Goal: Information Seeking & Learning: Learn about a topic

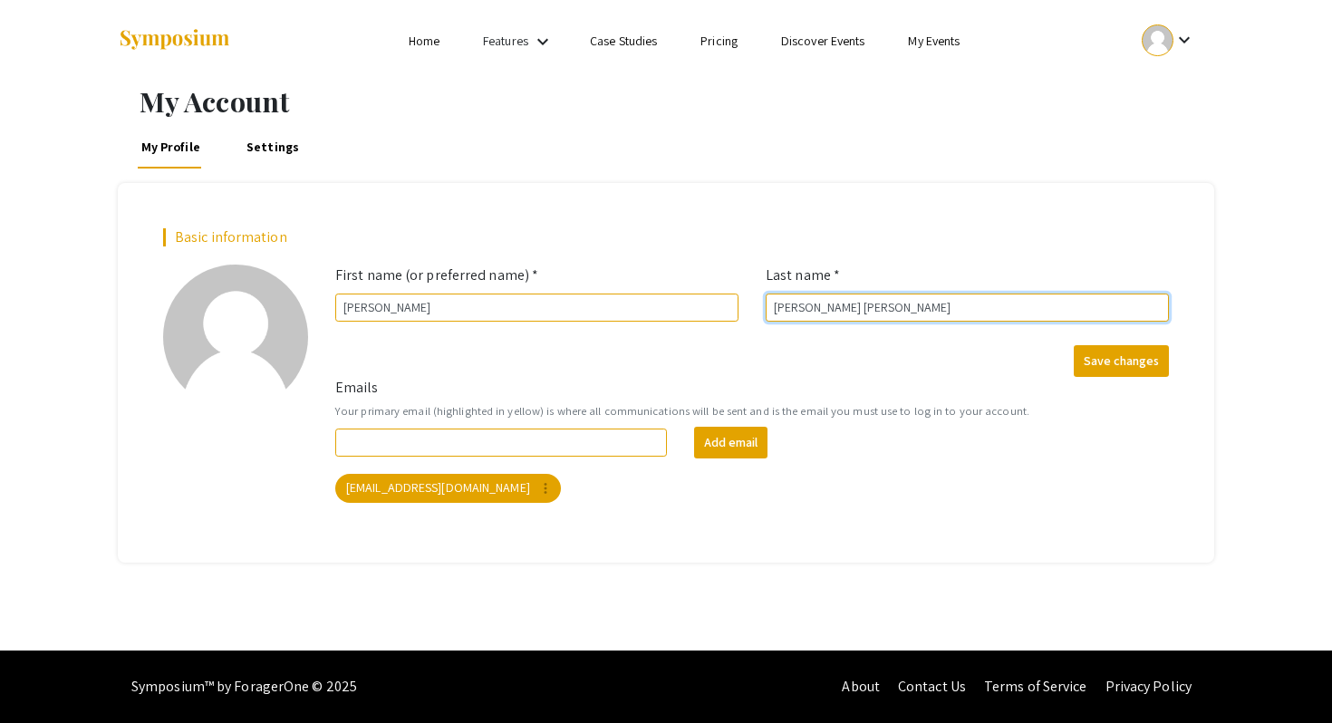
drag, startPoint x: 930, startPoint y: 307, endPoint x: 830, endPoint y: 306, distance: 99.7
click at [830, 306] on input "Hendricks Leuning" at bounding box center [967, 308] width 403 height 28
type input "[PERSON_NAME]"
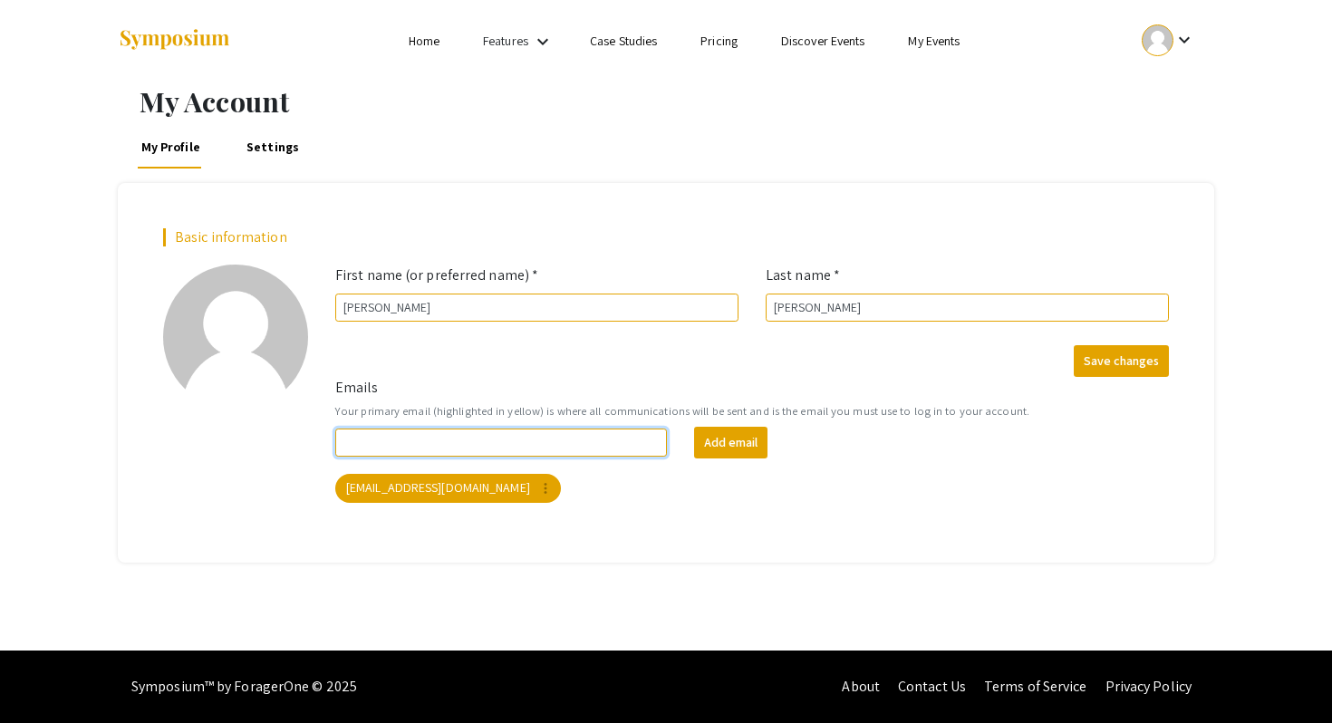
click at [443, 439] on input "Emails" at bounding box center [501, 443] width 332 height 28
type input "Hendlu01@luther.edu"
click at [531, 500] on div "hendlu01@luther.edu more_vert" at bounding box center [752, 488] width 841 height 36
click at [719, 444] on button "Add email" at bounding box center [730, 443] width 73 height 32
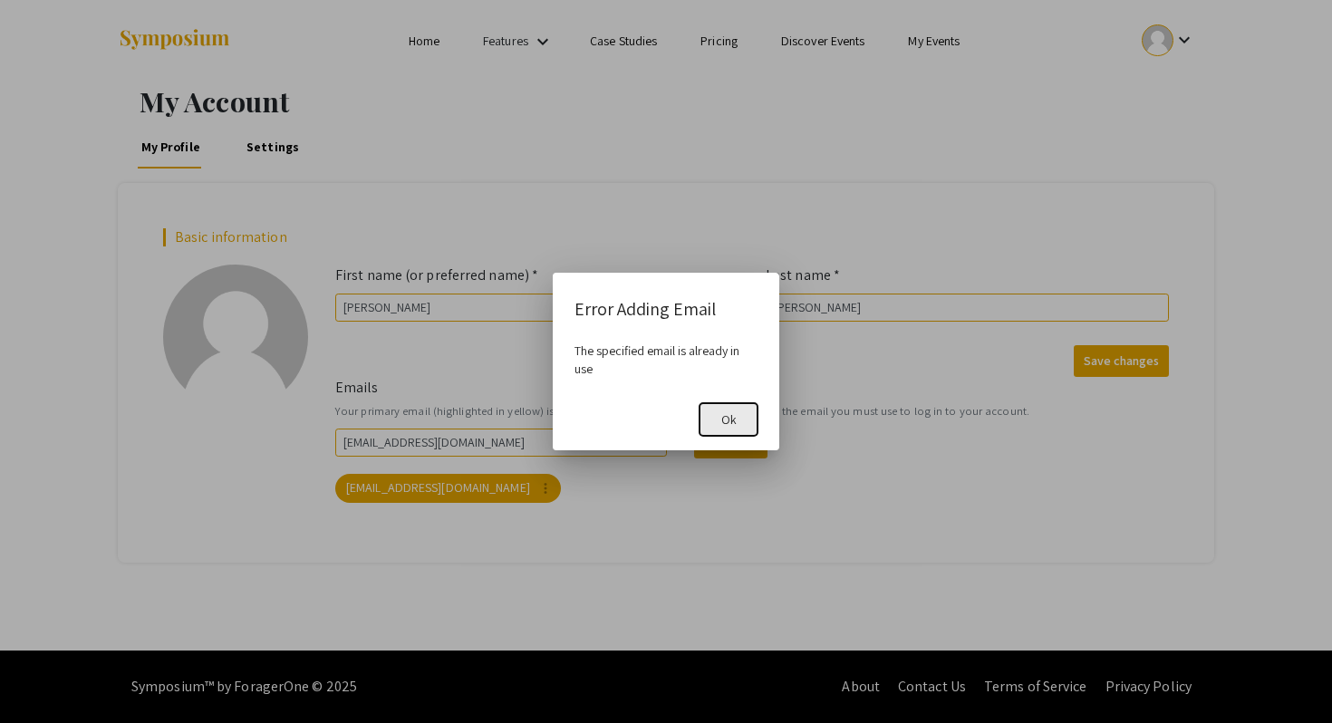
click at [730, 424] on span "Ok" at bounding box center [728, 420] width 15 height 16
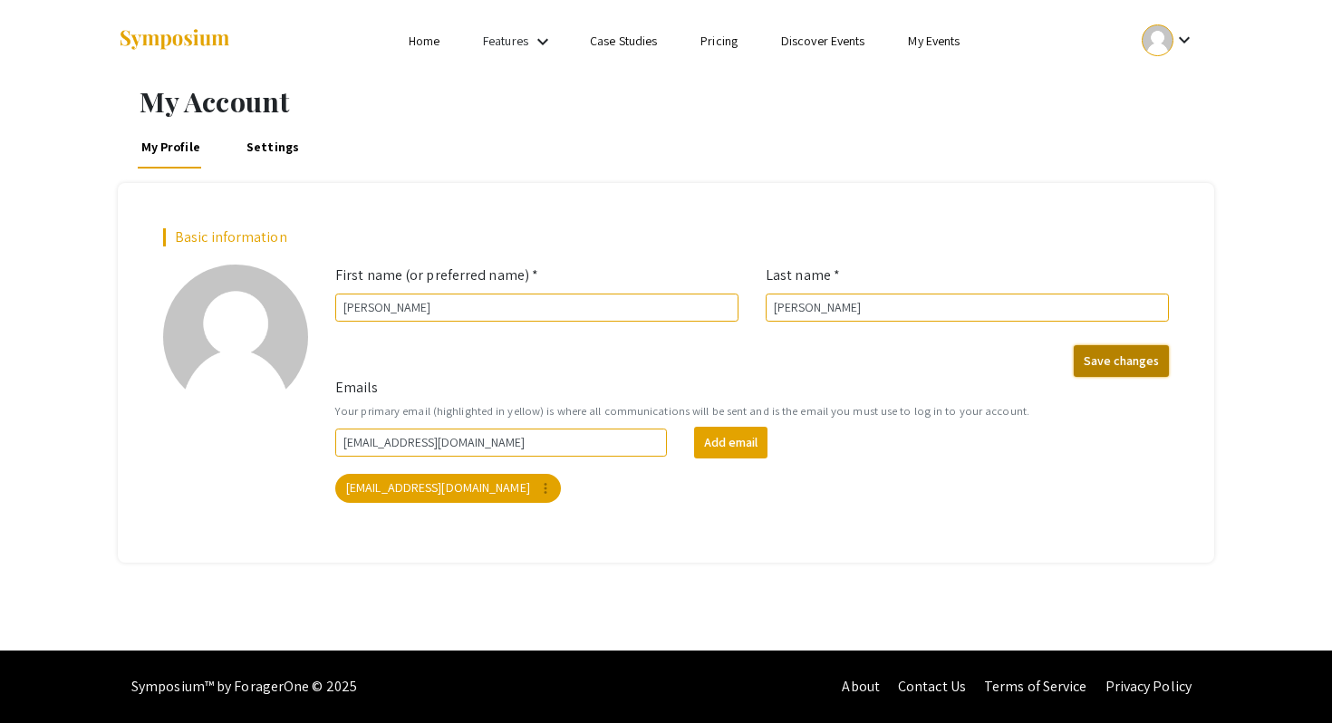
click at [1130, 358] on button "Save changes" at bounding box center [1121, 361] width 95 height 32
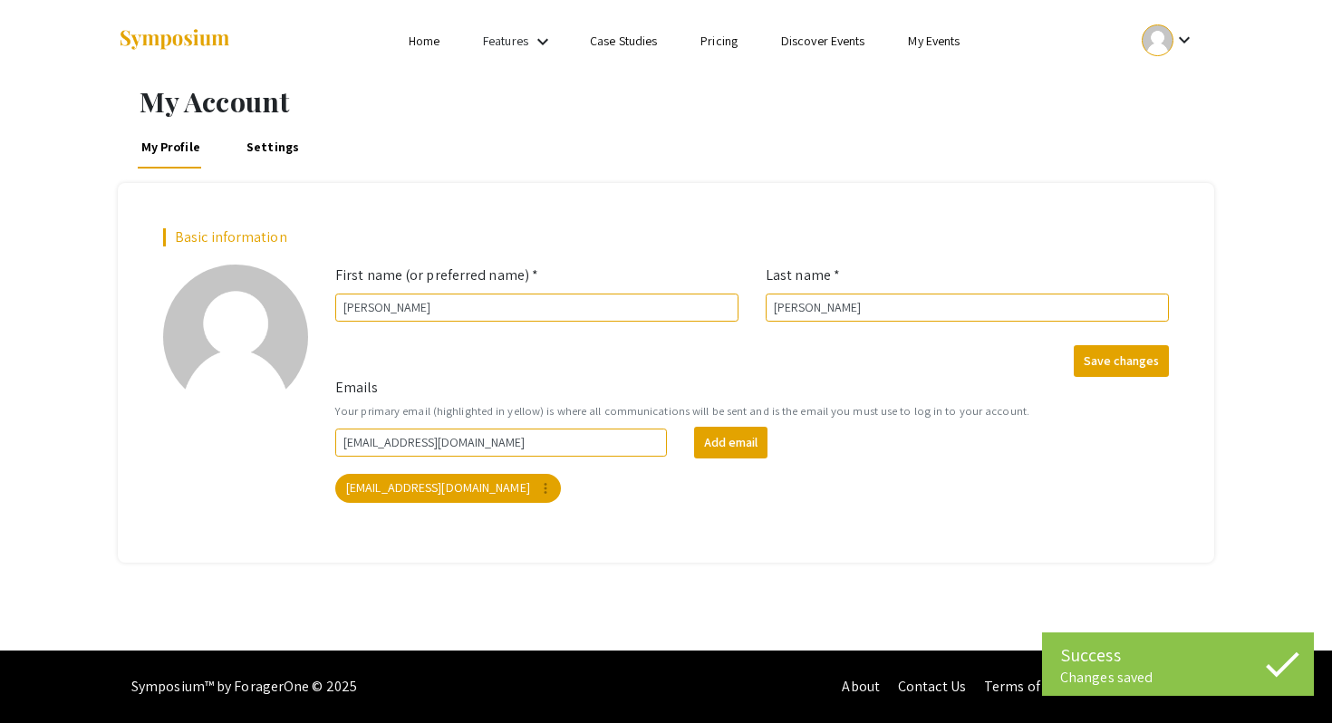
click at [1176, 49] on mat-icon "keyboard_arrow_down" at bounding box center [1185, 40] width 22 height 22
click at [1171, 135] on button "My Submissions" at bounding box center [1178, 133] width 111 height 44
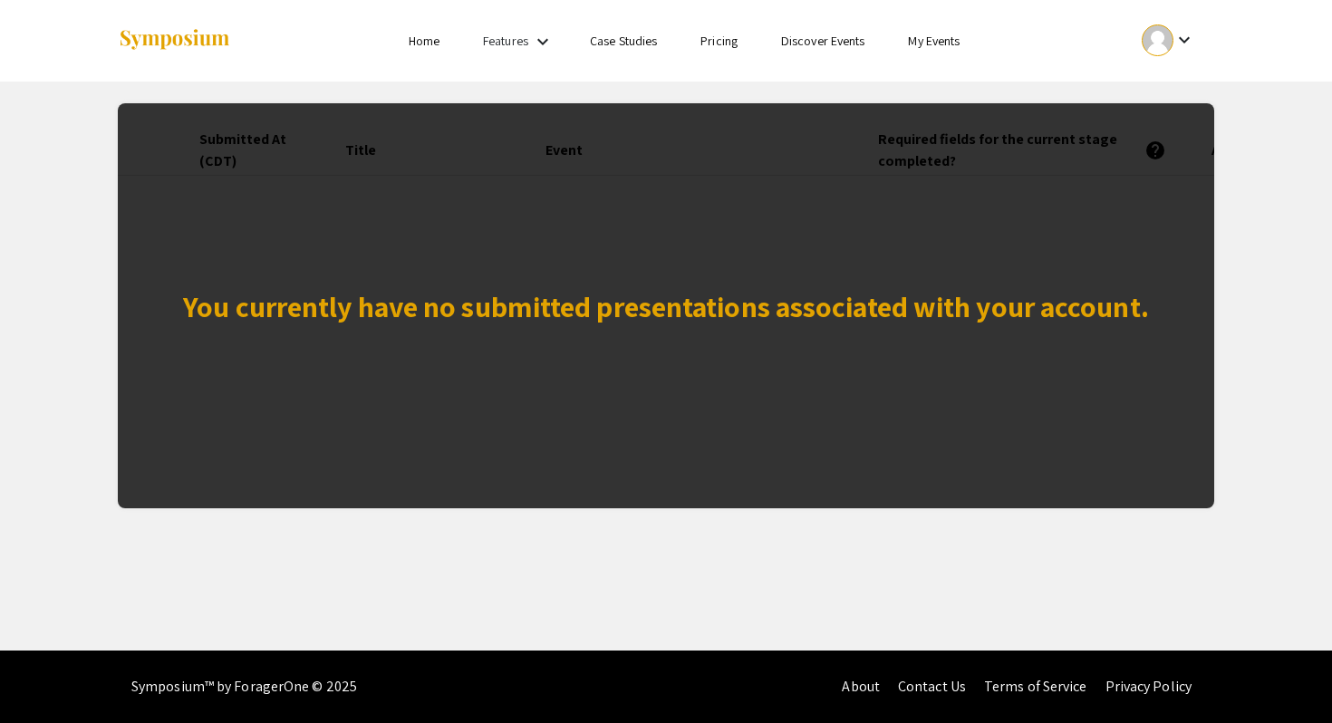
click at [539, 43] on mat-icon "keyboard_arrow_down" at bounding box center [543, 42] width 22 height 22
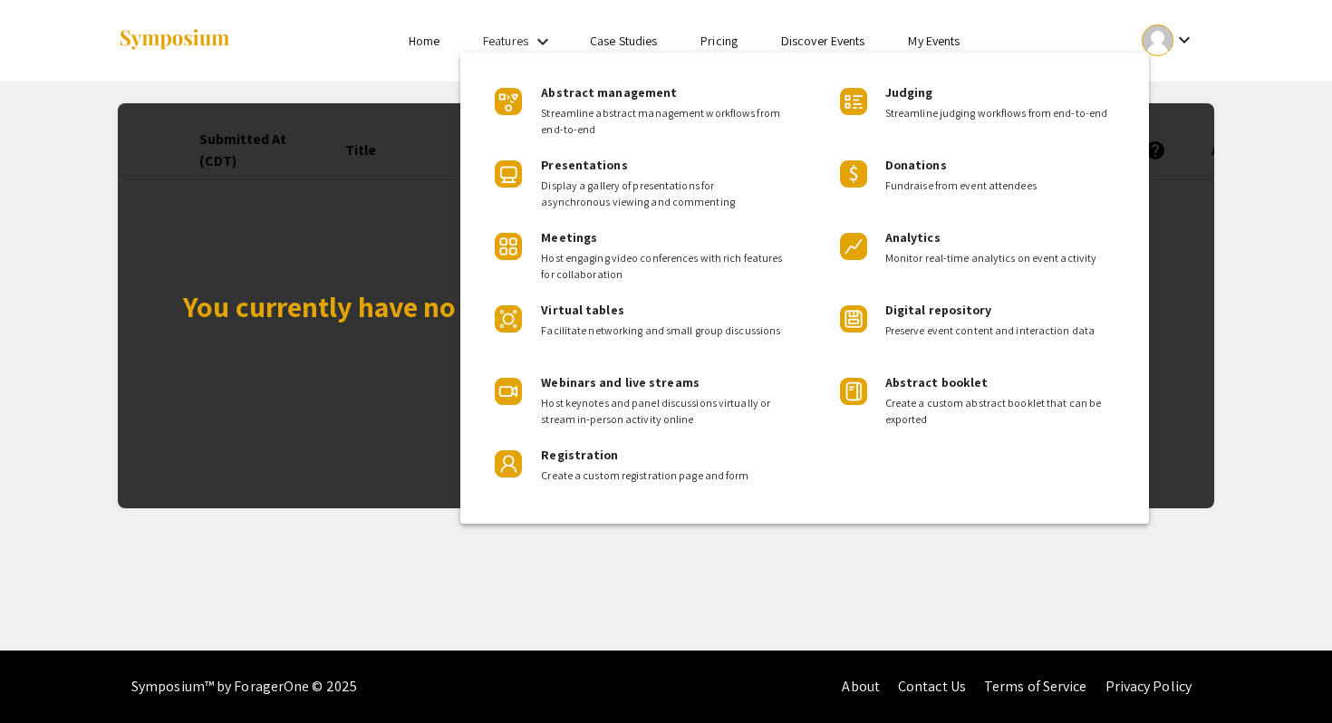
click at [438, 53] on div at bounding box center [666, 361] width 1332 height 723
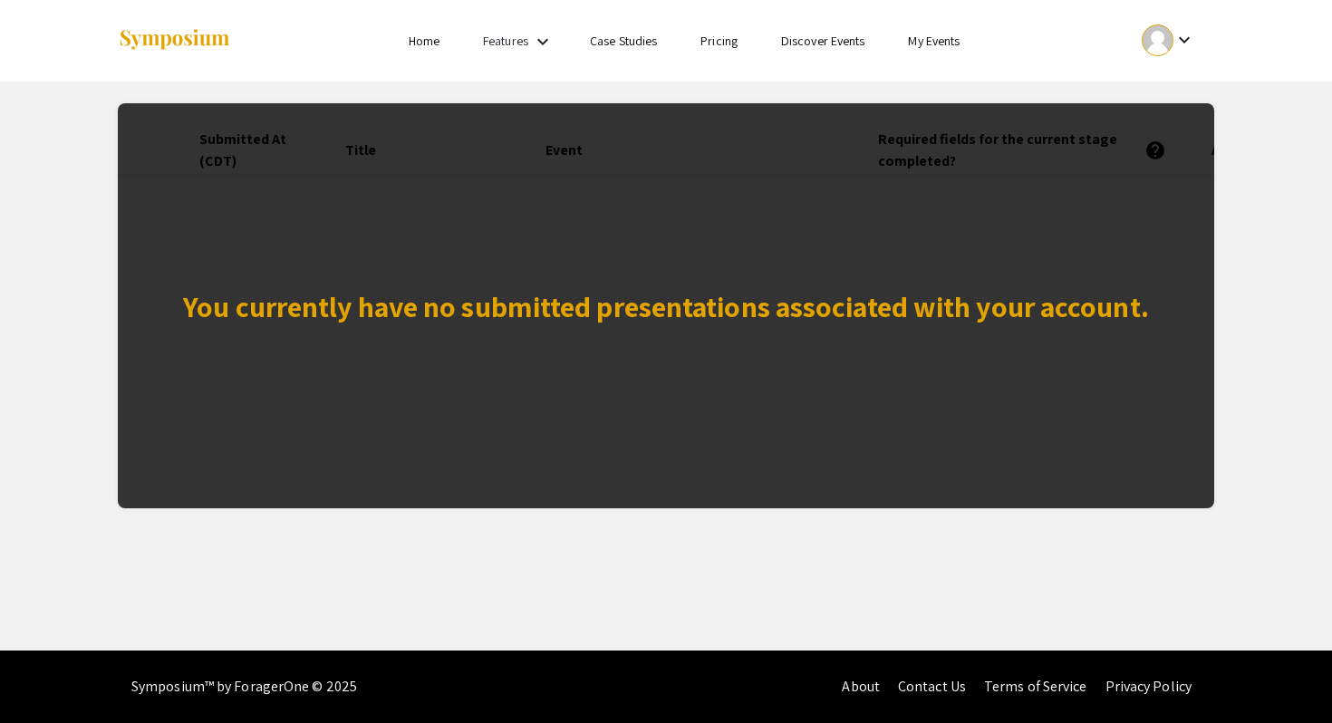
click at [933, 43] on link "My Events" at bounding box center [934, 41] width 52 height 16
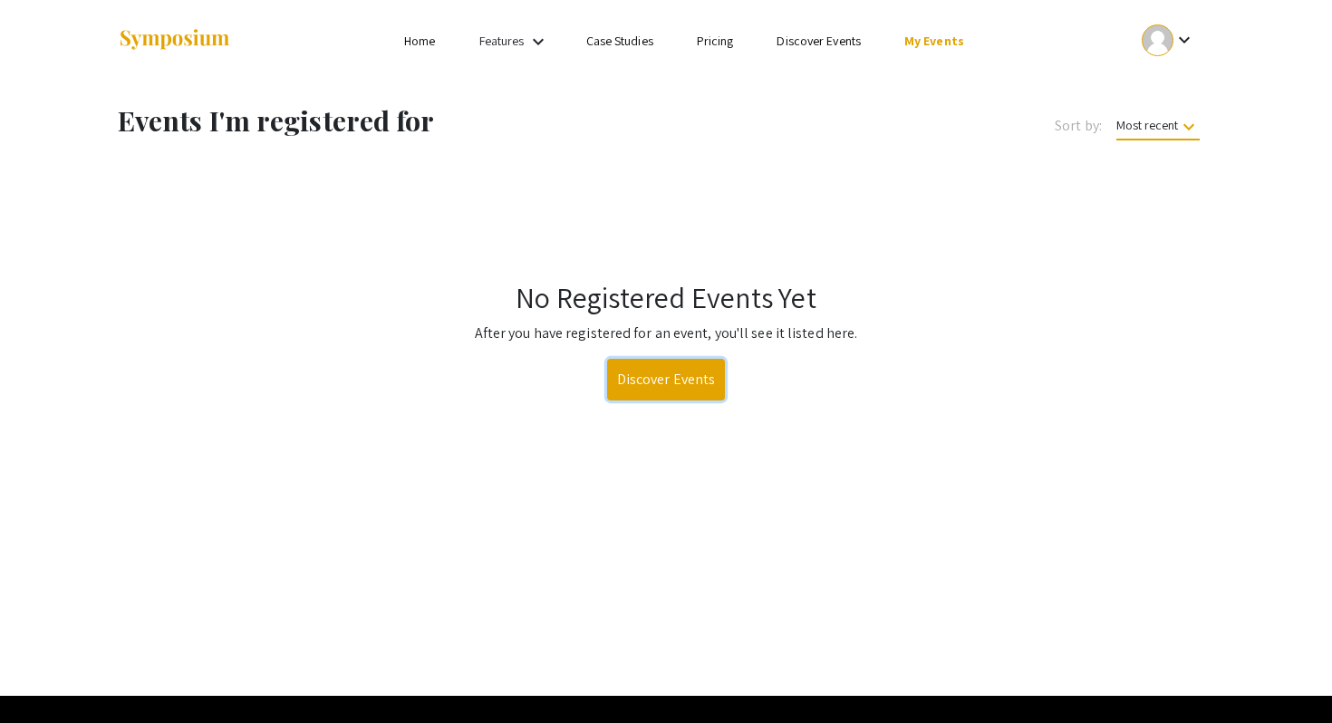
click at [683, 371] on link "Discover Events" at bounding box center [666, 380] width 119 height 42
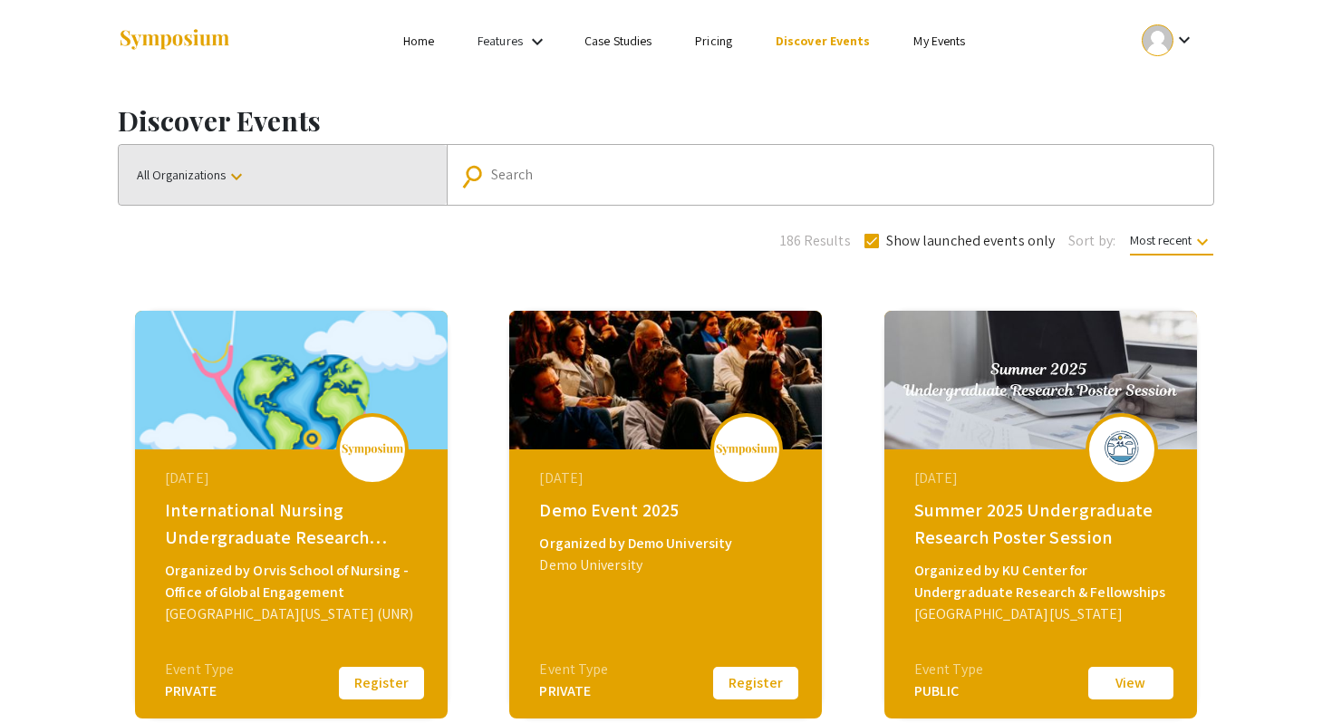
click at [263, 179] on button "All Organizations keyboard_arrow_down" at bounding box center [283, 175] width 328 height 60
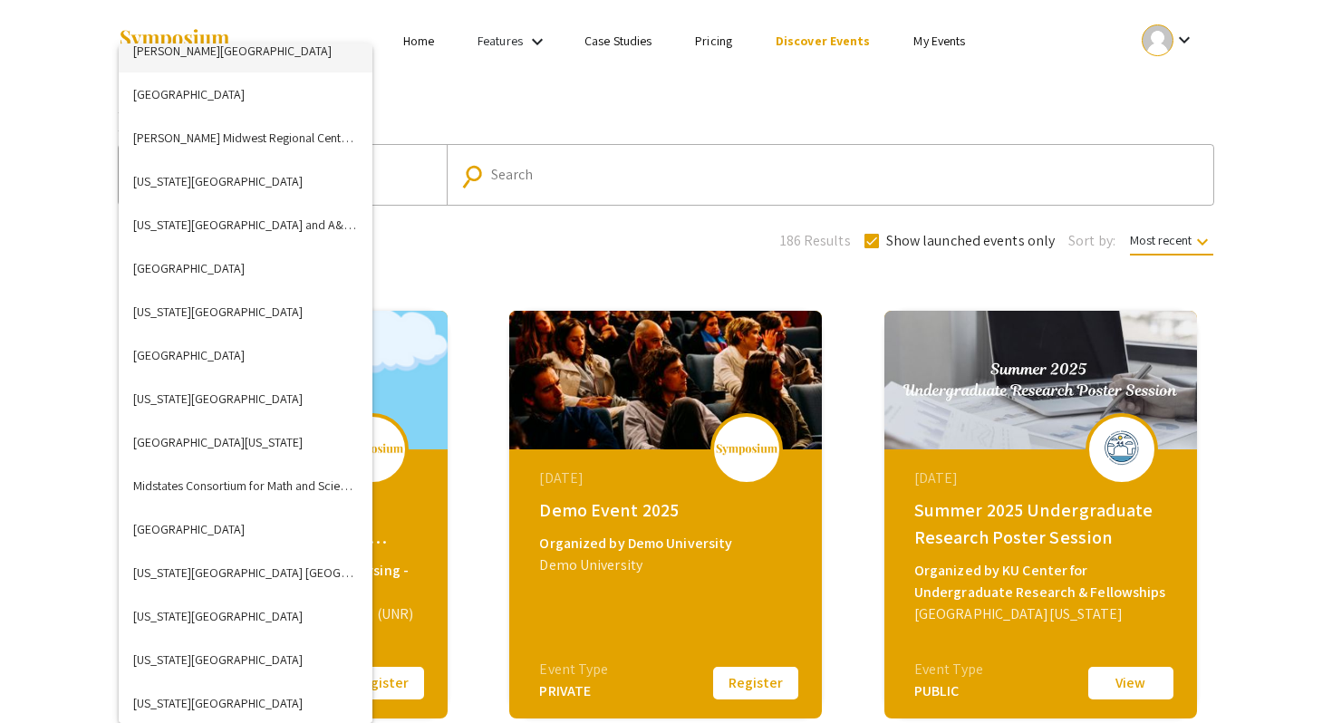
scroll to position [3003, 0]
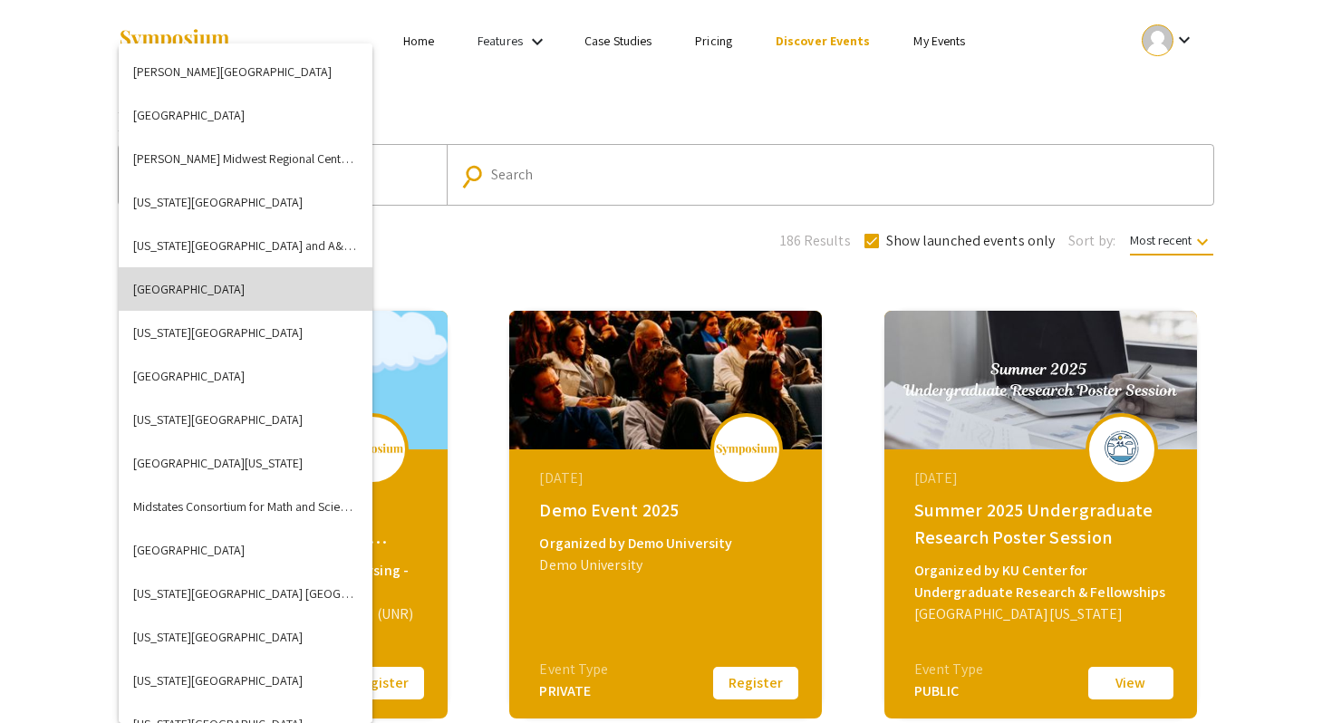
click at [226, 290] on button "Luther College" at bounding box center [246, 289] width 254 height 44
checkbox input "false"
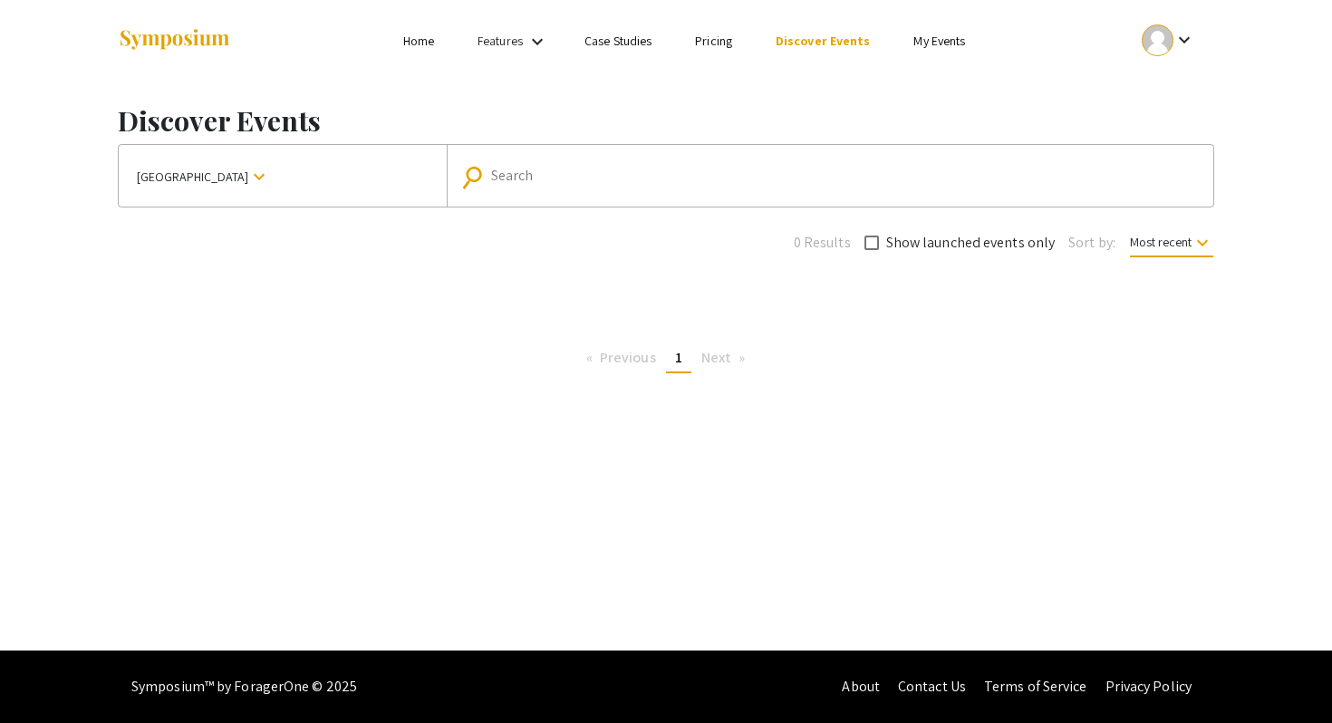
click at [409, 45] on link "Home" at bounding box center [418, 41] width 31 height 16
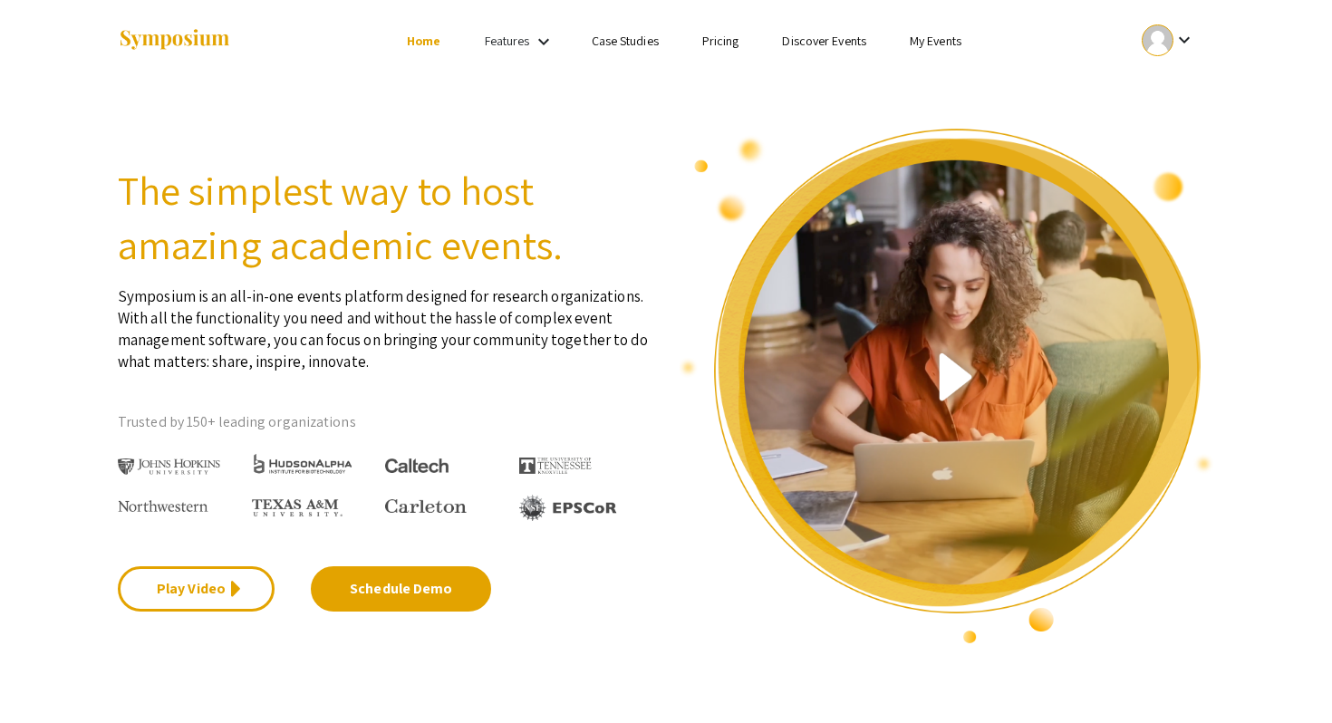
click at [161, 34] on img at bounding box center [174, 40] width 113 height 24
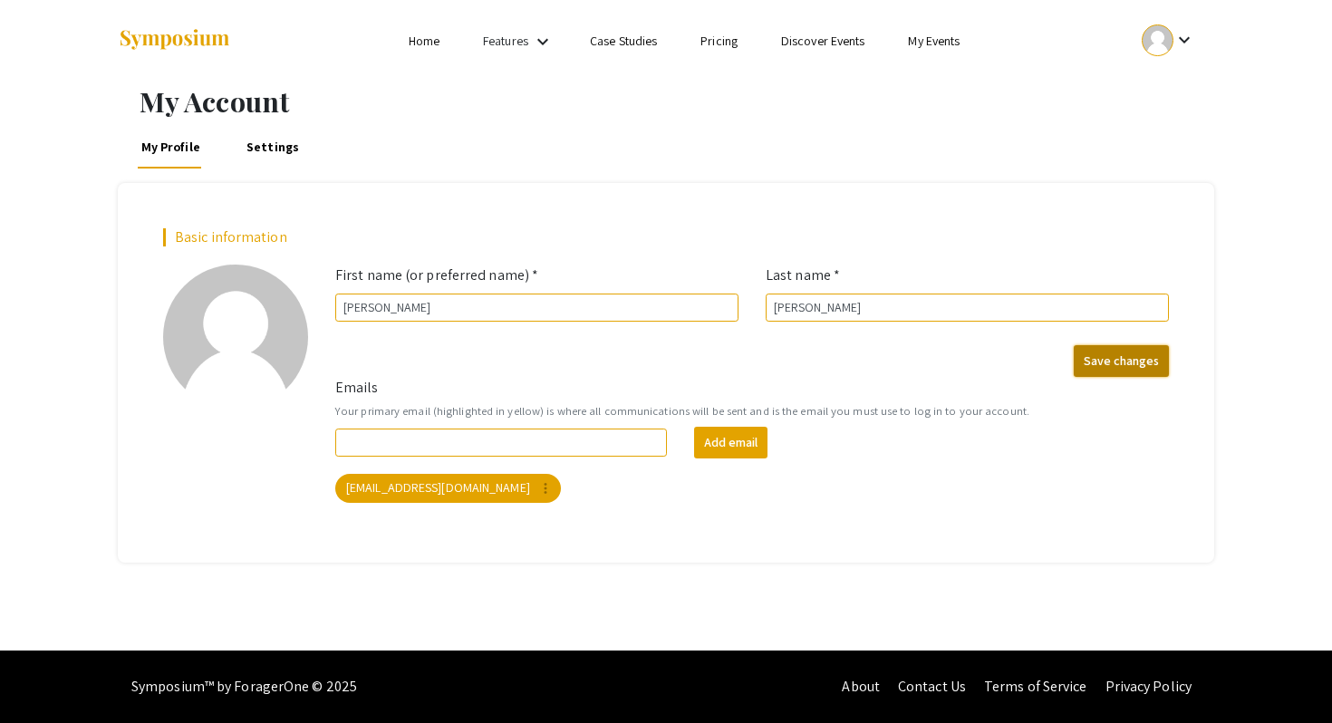
click at [1137, 362] on button "Save changes" at bounding box center [1121, 361] width 95 height 32
click at [915, 37] on link "My Events" at bounding box center [934, 41] width 52 height 16
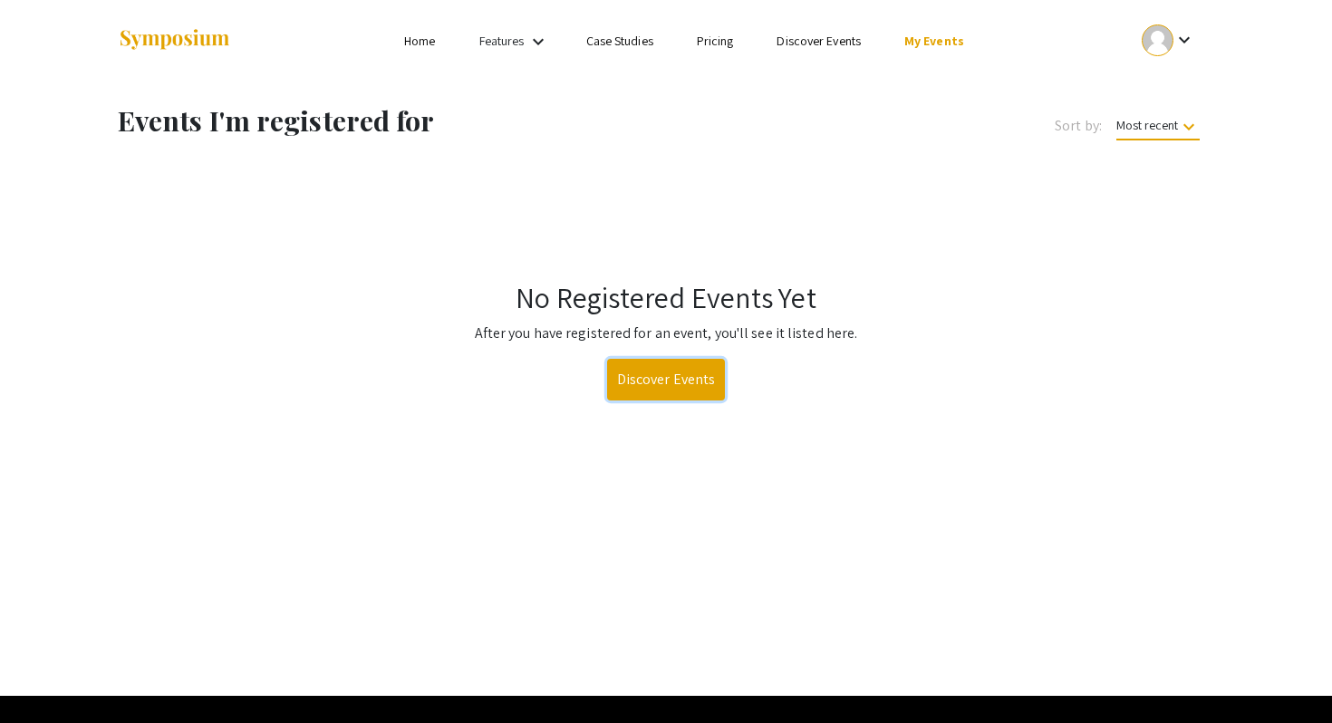
click at [663, 382] on link "Discover Events" at bounding box center [666, 380] width 119 height 42
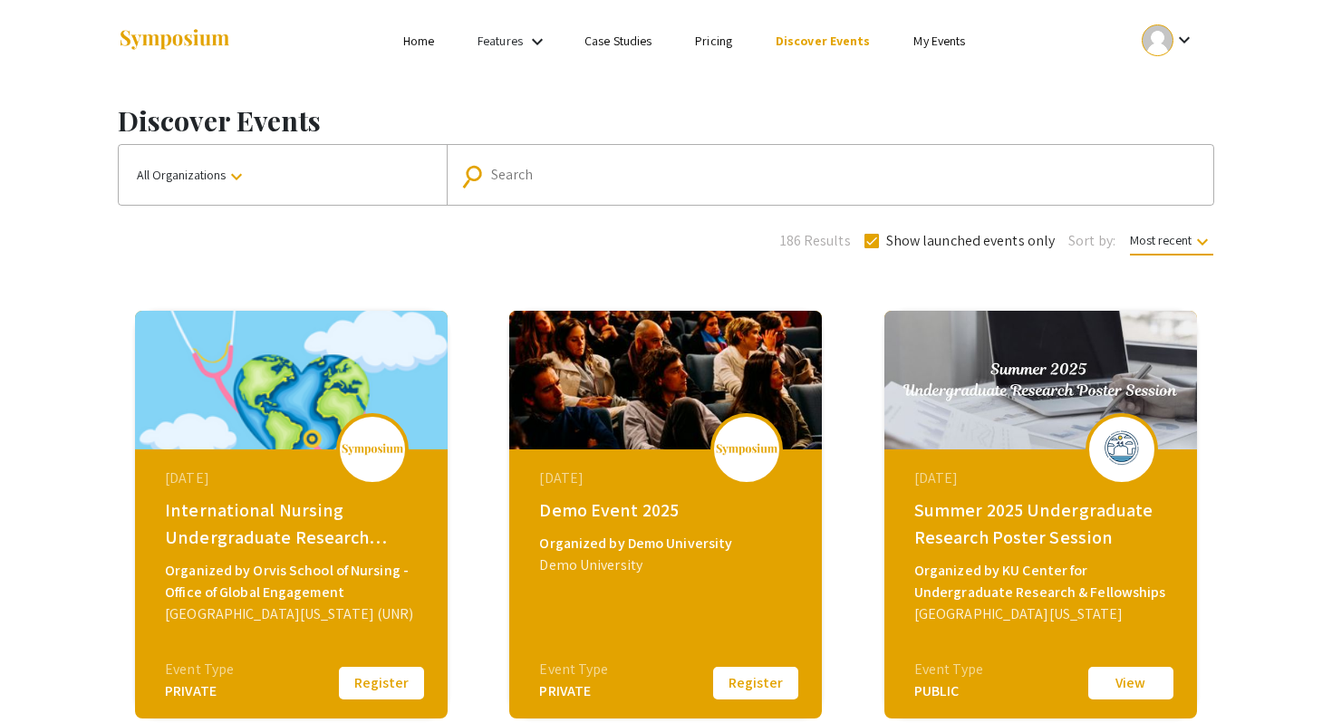
click at [660, 169] on input "Search" at bounding box center [840, 175] width 698 height 16
type input "Luther College"
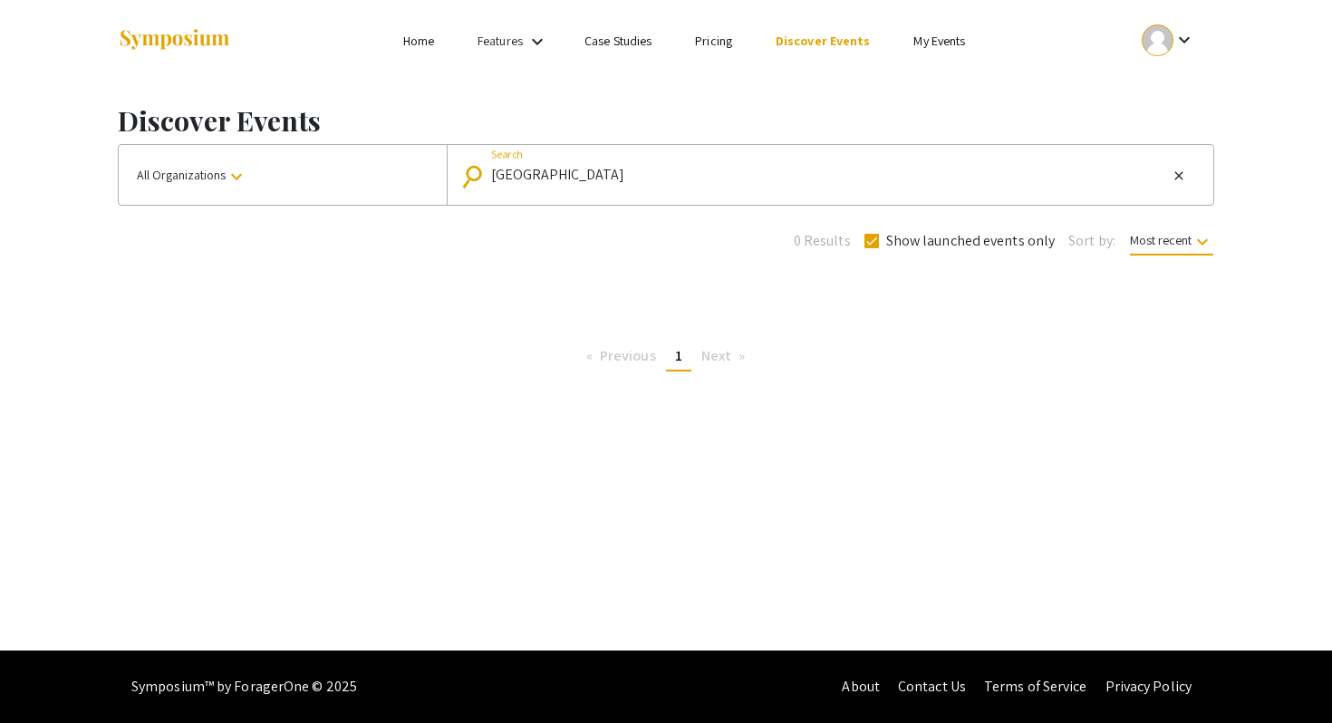
click at [1157, 242] on span "Most recent keyboard_arrow_down" at bounding box center [1171, 244] width 83 height 24
click at [871, 242] on div at bounding box center [666, 361] width 1332 height 723
click at [872, 242] on span at bounding box center [872, 241] width 15 height 15
click at [872, 248] on input "Show launched events only" at bounding box center [871, 248] width 1 height 1
checkbox input "false"
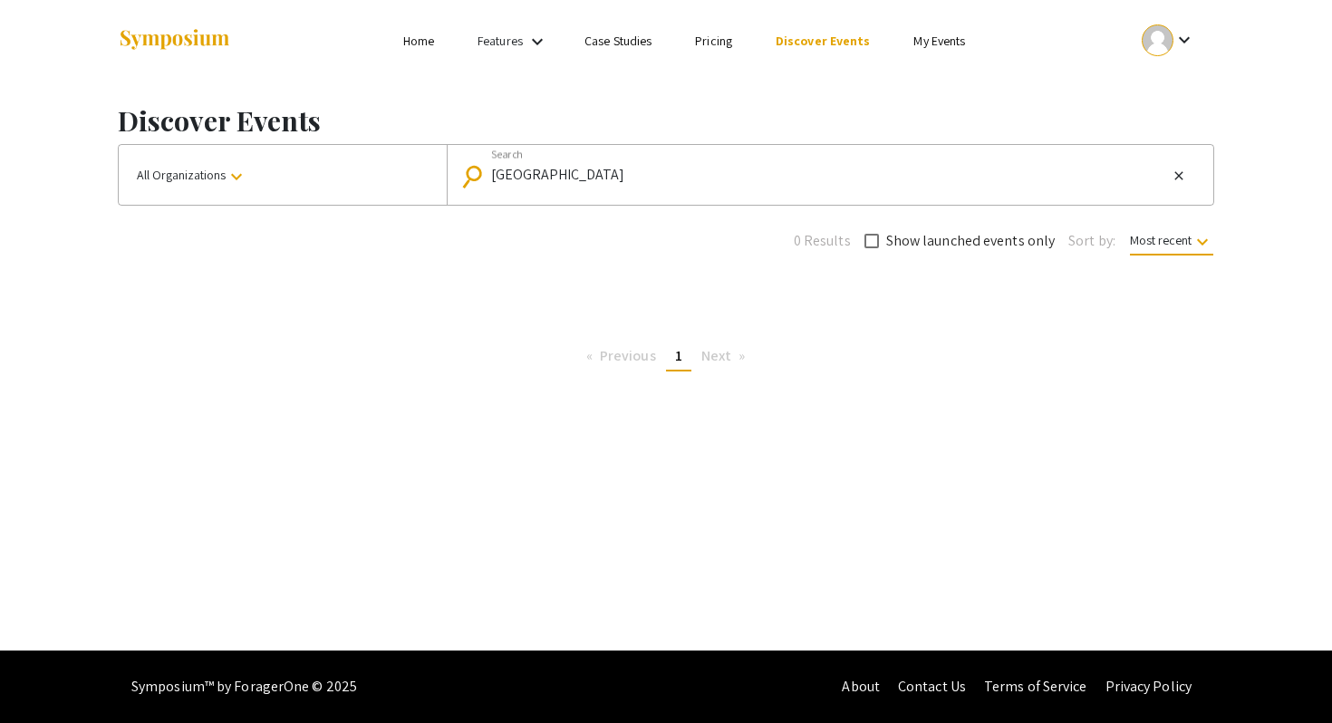
click at [523, 40] on link "Features" at bounding box center [500, 41] width 45 height 16
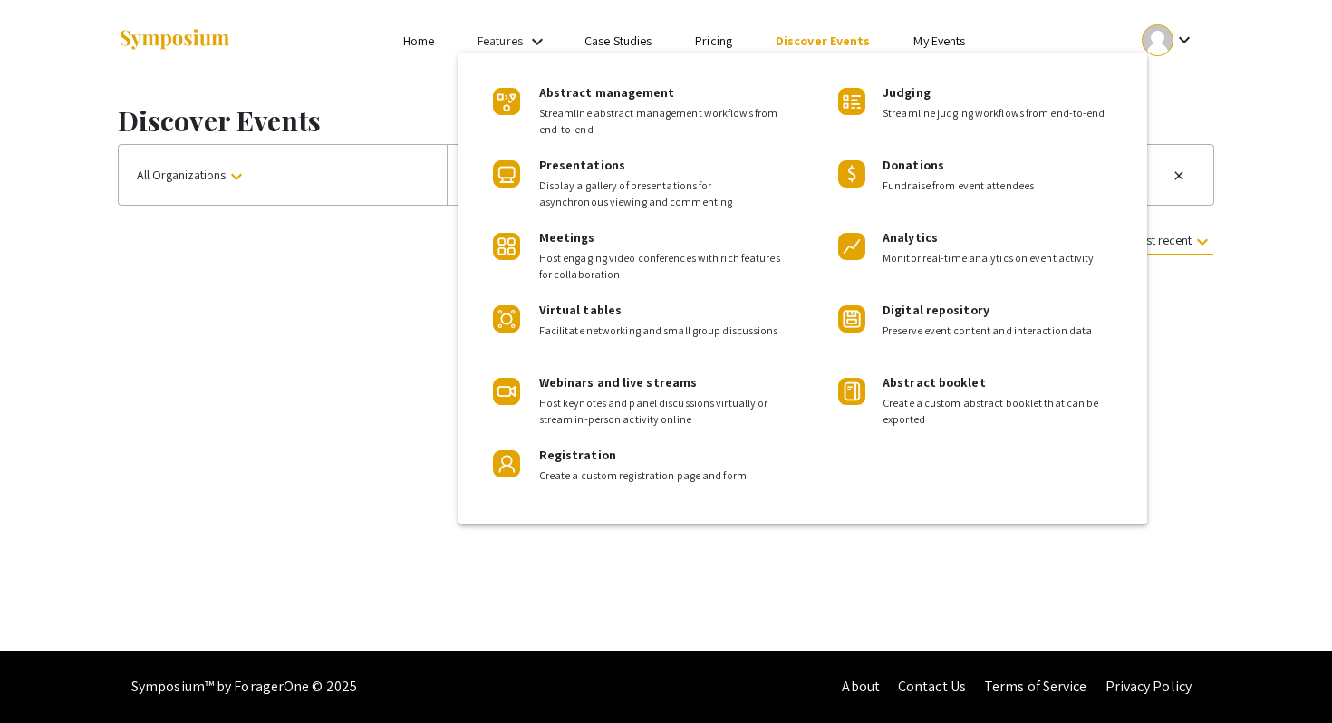
click at [285, 369] on div at bounding box center [666, 361] width 1332 height 723
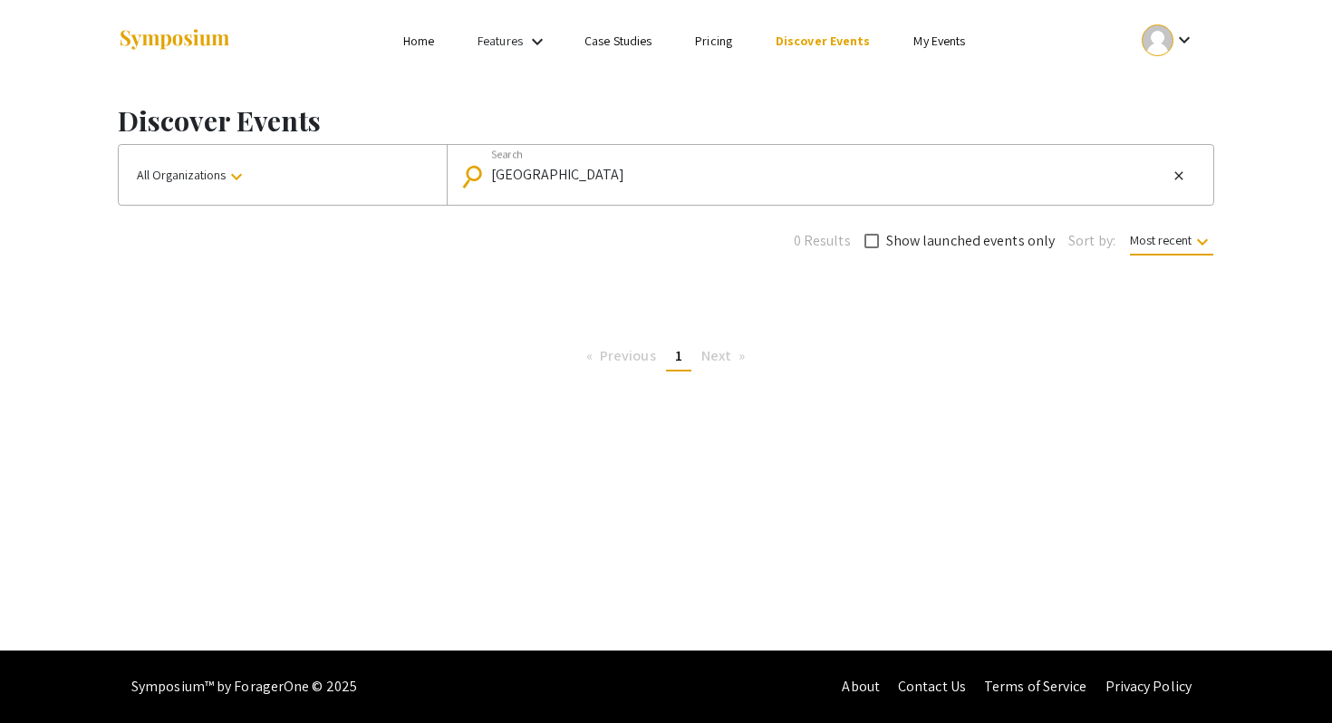
click at [421, 50] on li "Home" at bounding box center [419, 41] width 74 height 22
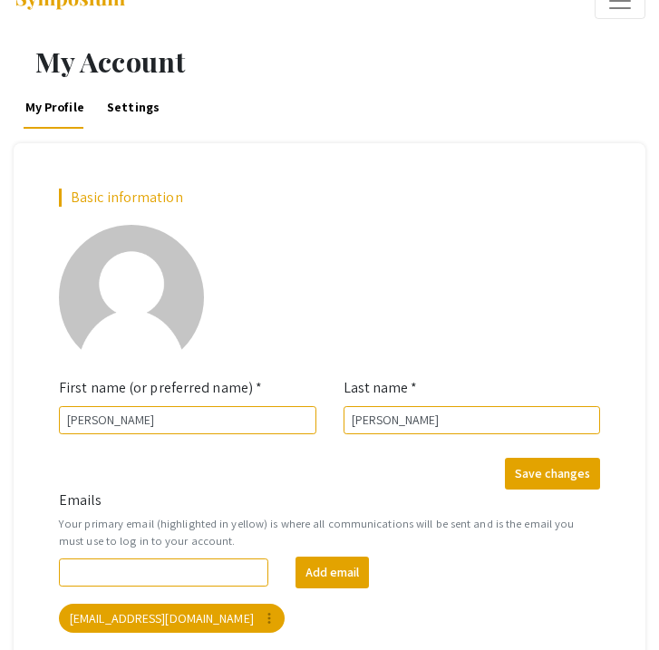
scroll to position [56, 0]
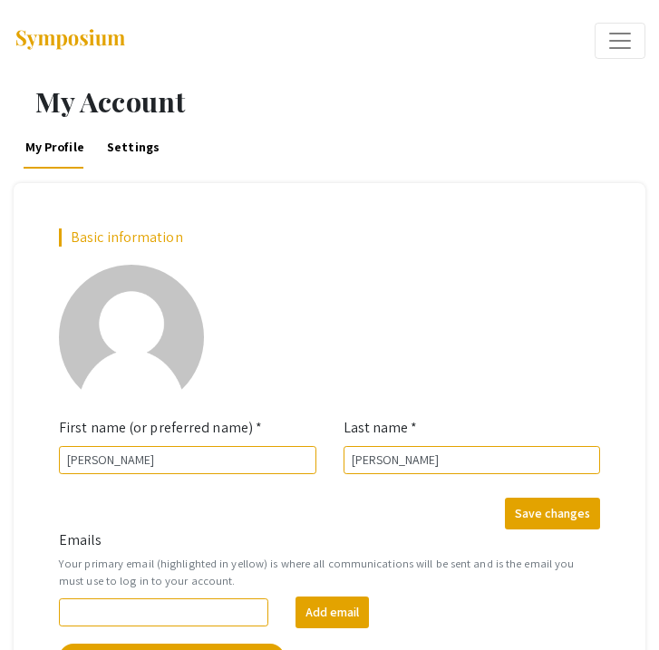
click at [617, 35] on span "Expand or Collapse Menu" at bounding box center [619, 40] width 27 height 27
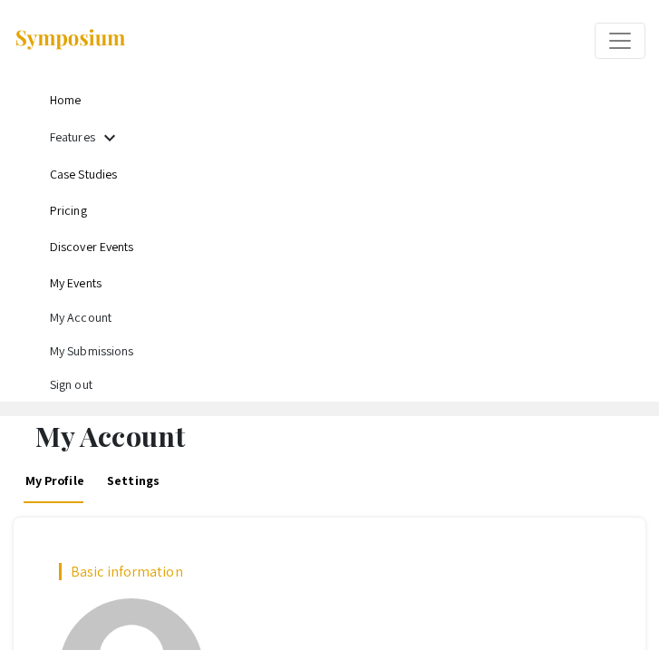
click at [69, 381] on li "Sign out" at bounding box center [348, 385] width 596 height 34
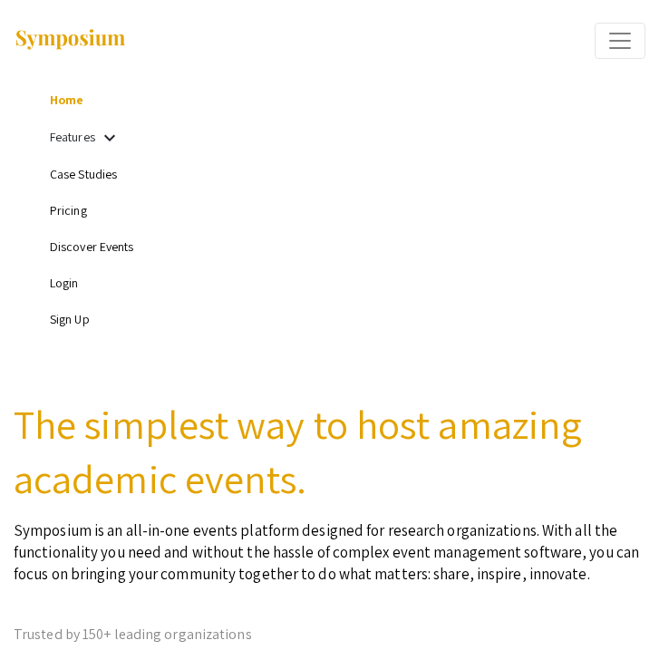
click at [63, 284] on link "Login" at bounding box center [64, 283] width 29 height 16
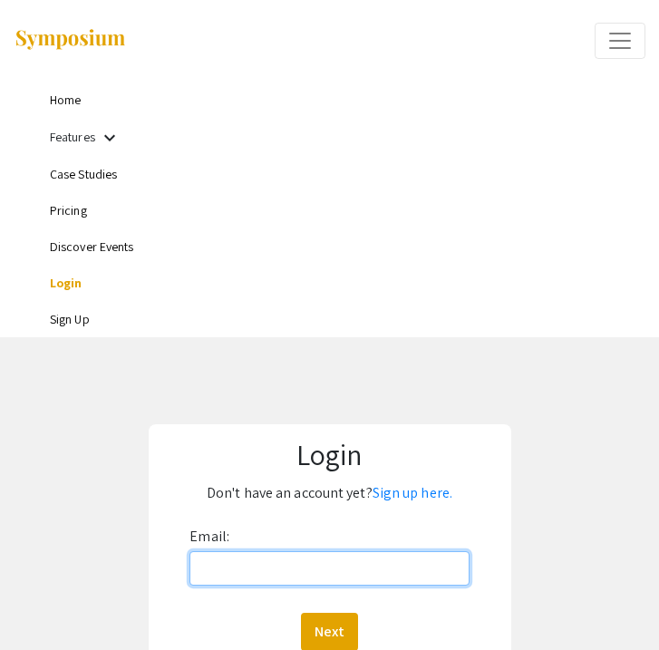
click at [252, 572] on input "Email:" at bounding box center [328, 568] width 279 height 34
type input "Hendlu01@luther.edu"
click at [301, 613] on button "Next" at bounding box center [329, 632] width 57 height 38
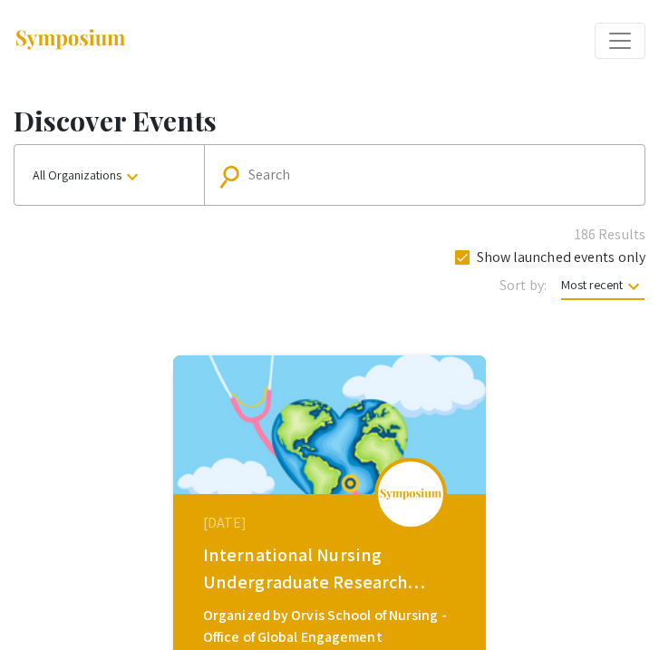
click at [143, 169] on mat-icon "keyboard_arrow_down" at bounding box center [132, 177] width 22 height 22
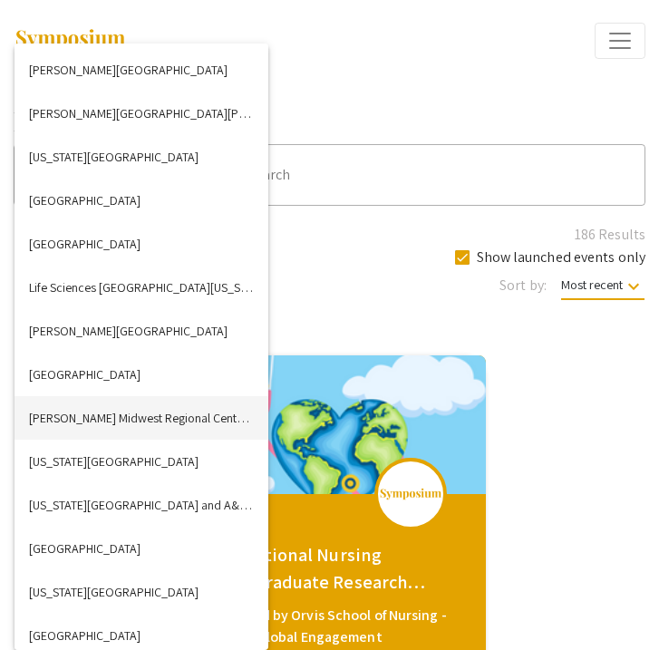
scroll to position [2746, 0]
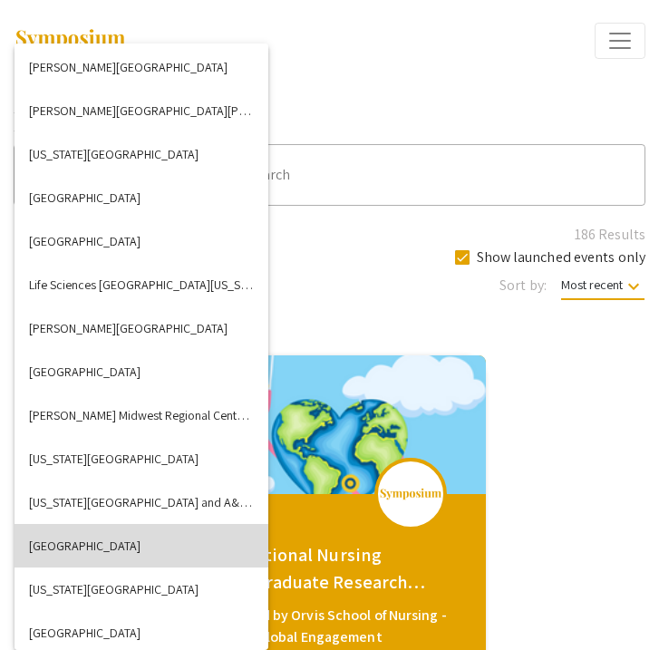
click at [111, 539] on button "Luther College" at bounding box center [142, 546] width 254 height 44
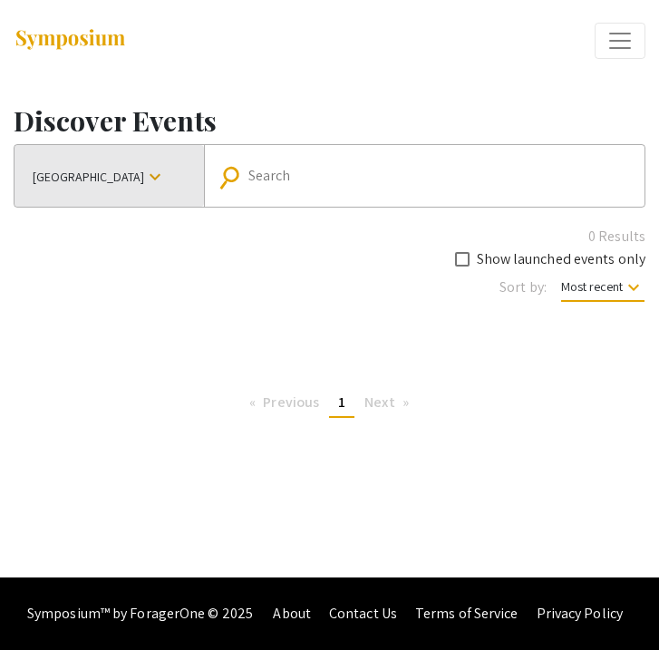
click at [144, 170] on mat-icon "keyboard_arrow_down" at bounding box center [155, 177] width 22 height 22
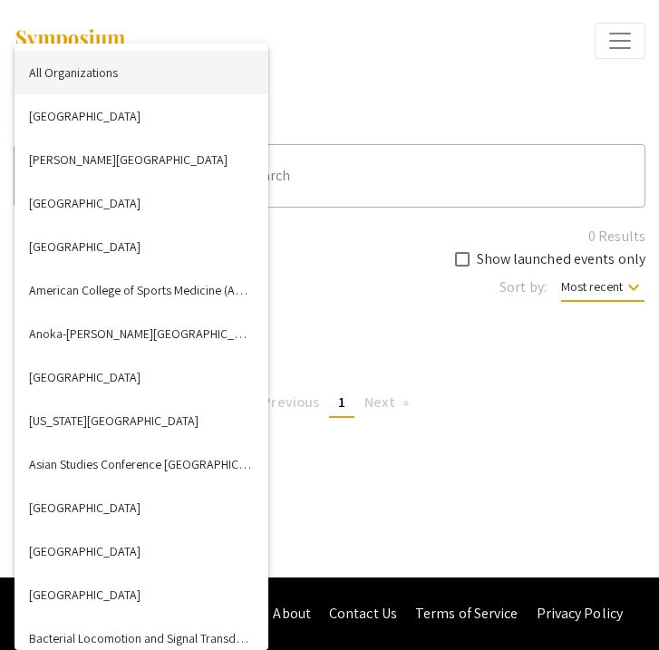
click at [103, 74] on button "All Organizations" at bounding box center [142, 73] width 254 height 44
checkbox input "true"
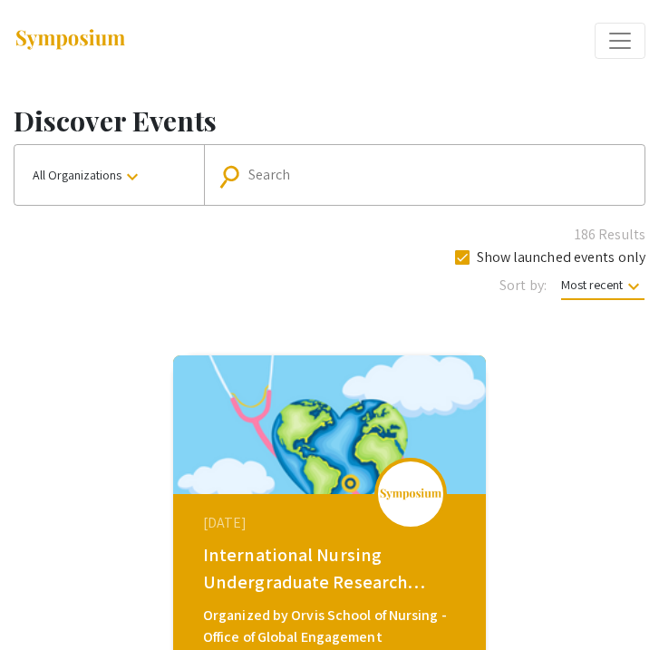
click at [347, 176] on input "Search" at bounding box center [442, 175] width 389 height 16
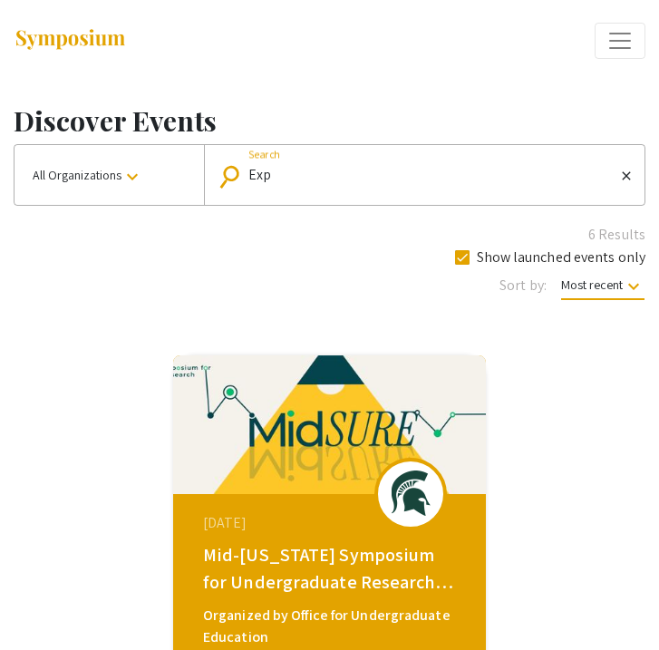
drag, startPoint x: 344, startPoint y: 178, endPoint x: 170, endPoint y: 174, distance: 173.2
click at [169, 174] on div "All Organizations keyboard_arrow_down search Exp Search close" at bounding box center [330, 175] width 632 height 62
click at [307, 173] on input "Exp" at bounding box center [431, 175] width 367 height 16
drag, startPoint x: 307, startPoint y: 173, endPoint x: 165, endPoint y: 169, distance: 142.4
click at [165, 169] on div "All Organizations keyboard_arrow_down search Exp Search close" at bounding box center [330, 175] width 632 height 62
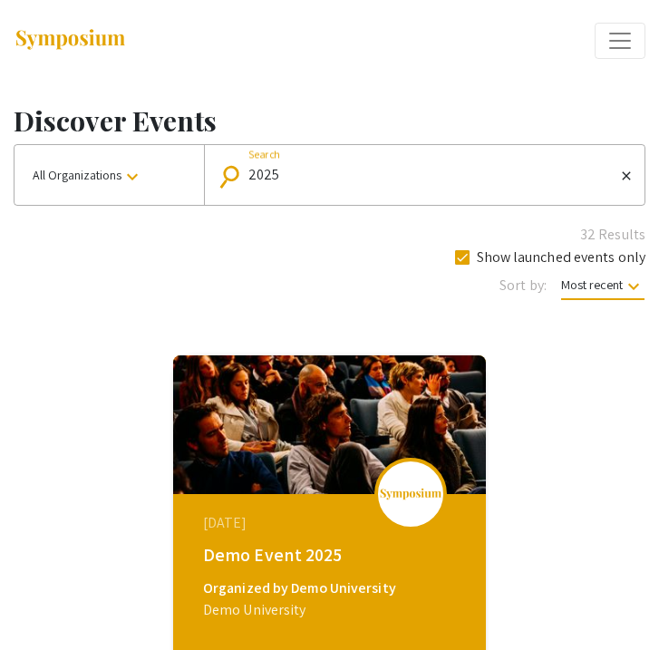
click at [292, 180] on input "2025" at bounding box center [431, 175] width 367 height 16
type input "2025 Experiential"
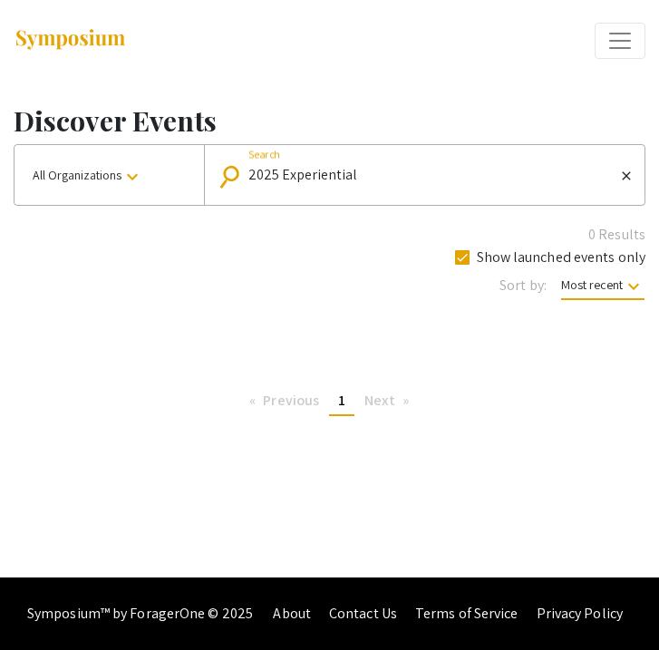
click at [627, 176] on mat-icon "close" at bounding box center [626, 176] width 15 height 16
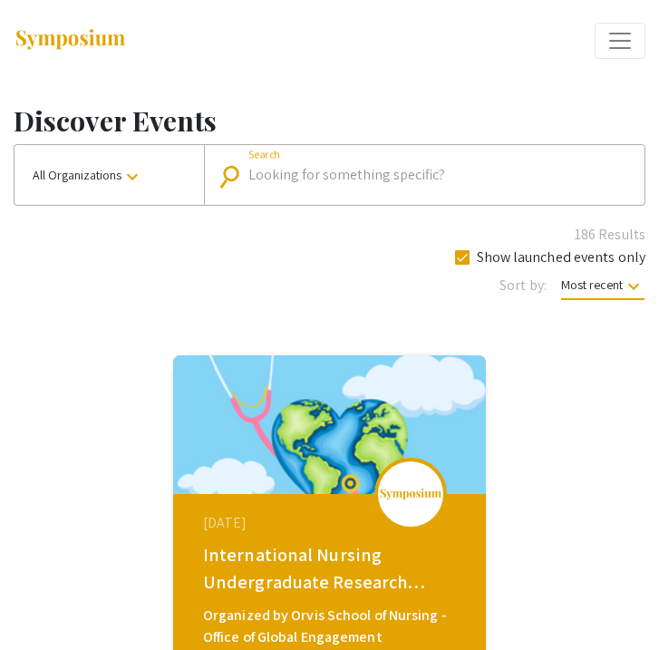
click at [619, 27] on span "Expand or Collapse Menu" at bounding box center [619, 40] width 27 height 27
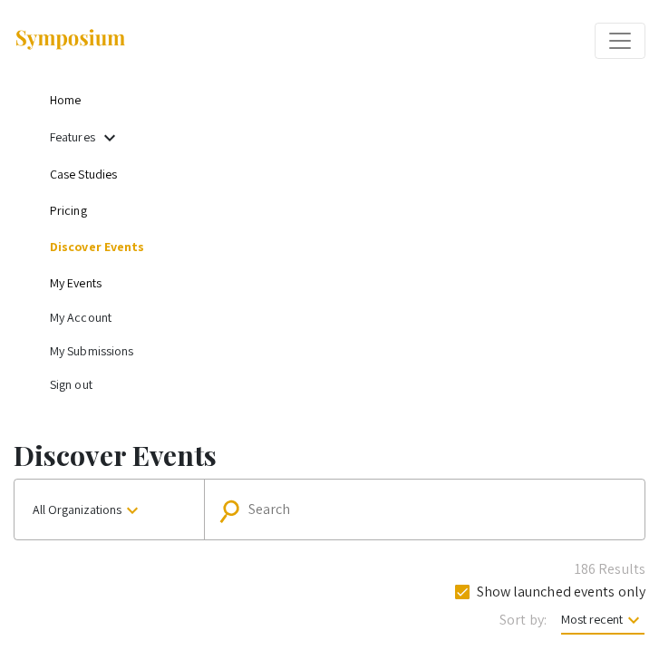
click at [69, 317] on li "My Account" at bounding box center [348, 318] width 596 height 34
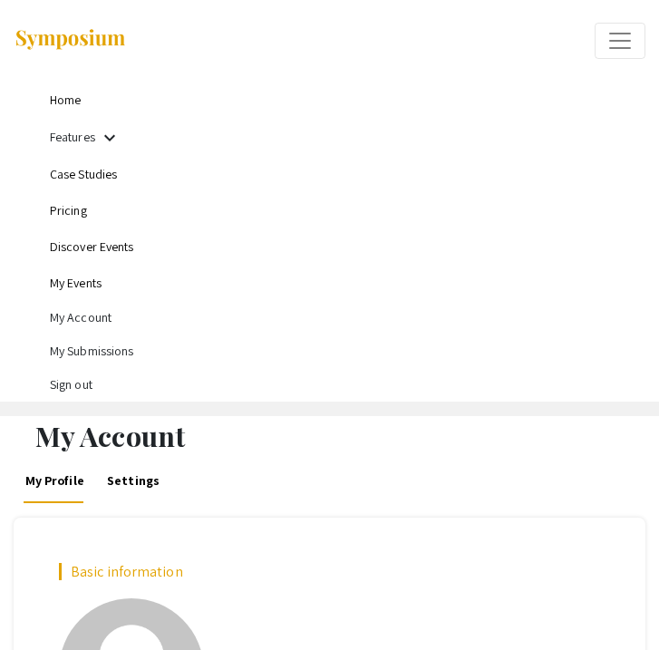
click at [70, 279] on link "My Events" at bounding box center [76, 283] width 52 height 16
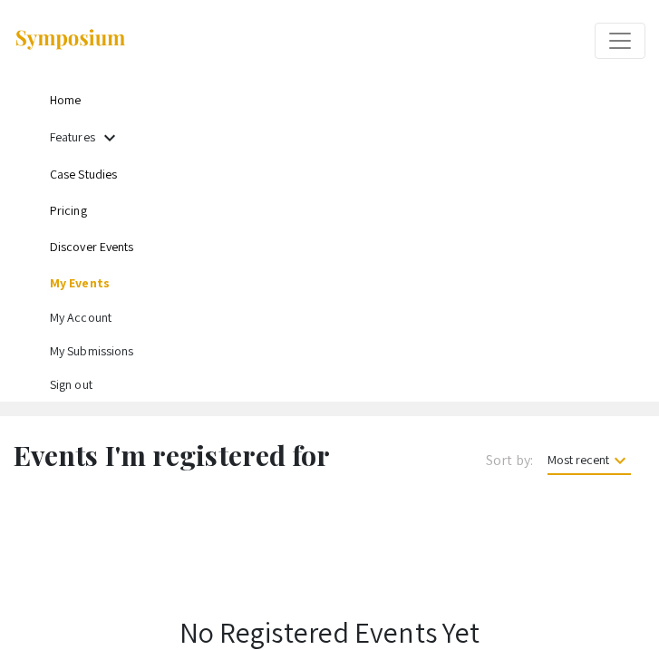
click at [607, 465] on span "Most recent keyboard_arrow_down" at bounding box center [588, 463] width 83 height 24
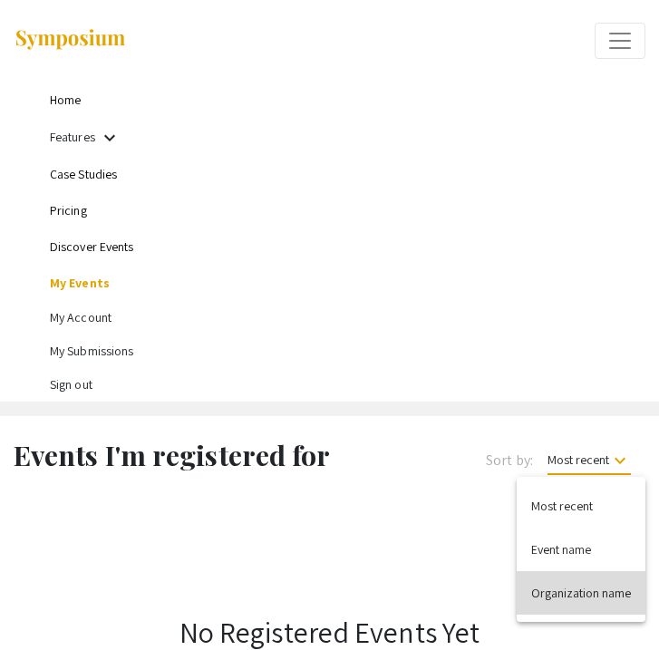
click at [591, 587] on button "Organization name" at bounding box center [581, 593] width 129 height 44
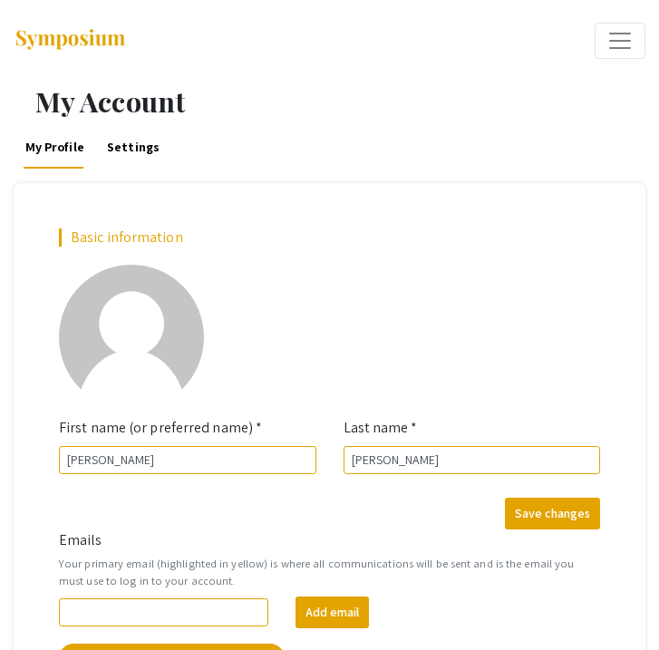
click at [609, 37] on span "Expand or Collapse Menu" at bounding box center [619, 40] width 27 height 27
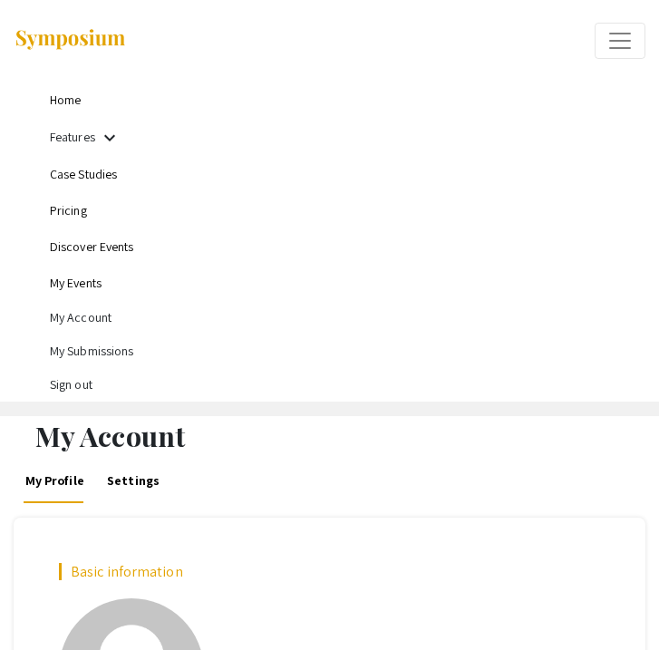
click at [93, 248] on link "Discover Events" at bounding box center [92, 246] width 84 height 16
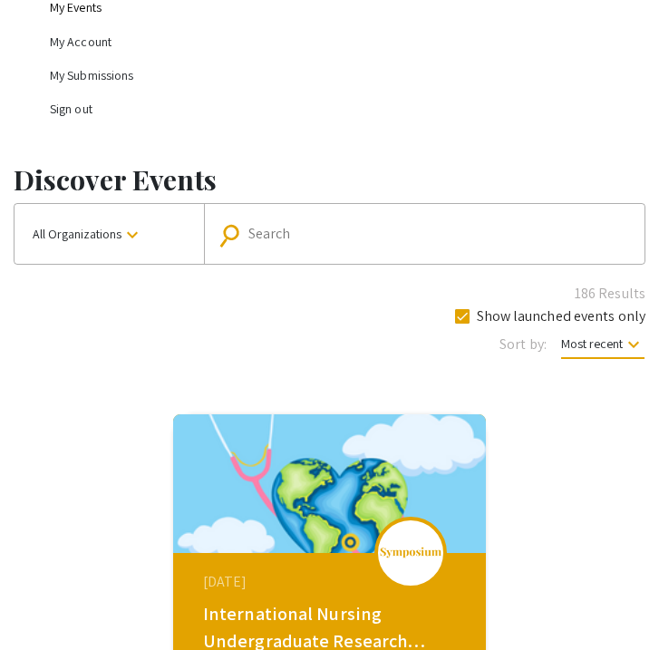
scroll to position [349, 0]
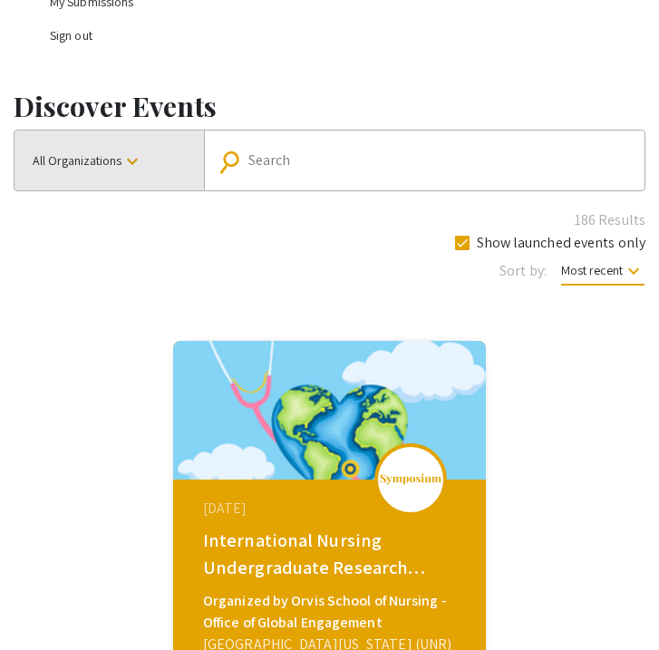
click at [135, 160] on mat-icon "keyboard_arrow_down" at bounding box center [132, 161] width 22 height 22
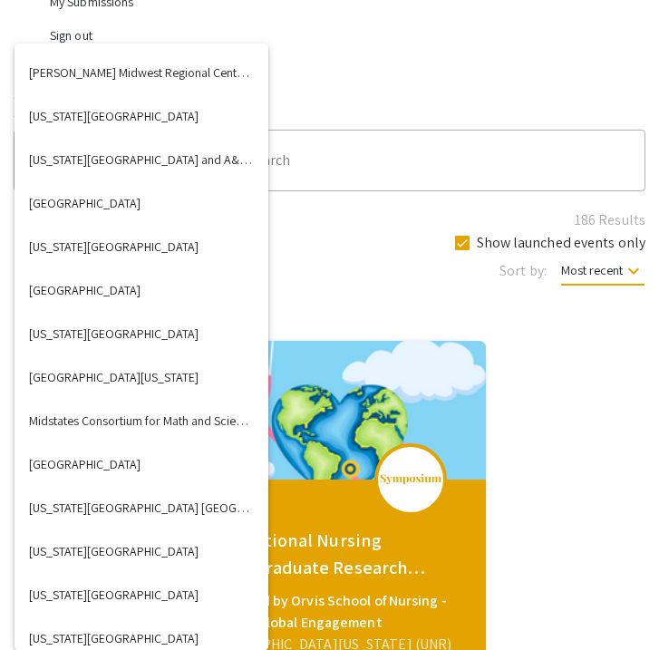
scroll to position [3096, 0]
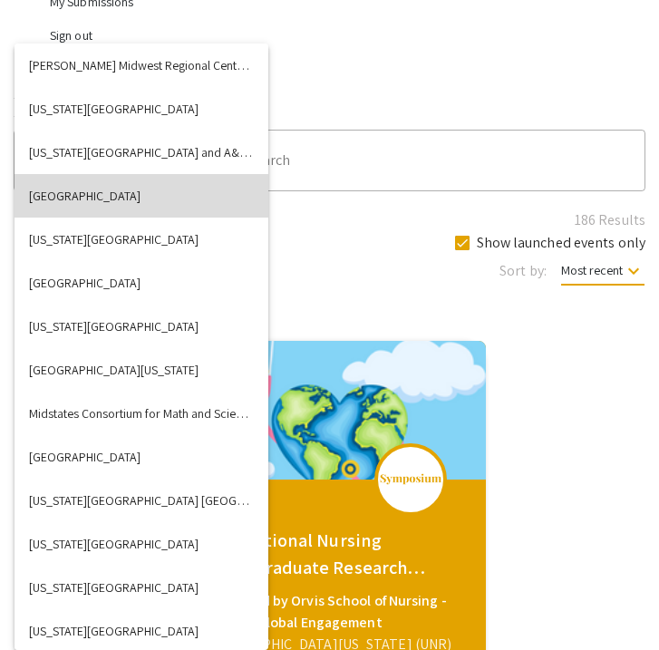
click at [102, 189] on button "[GEOGRAPHIC_DATA]" at bounding box center [142, 196] width 254 height 44
checkbox input "false"
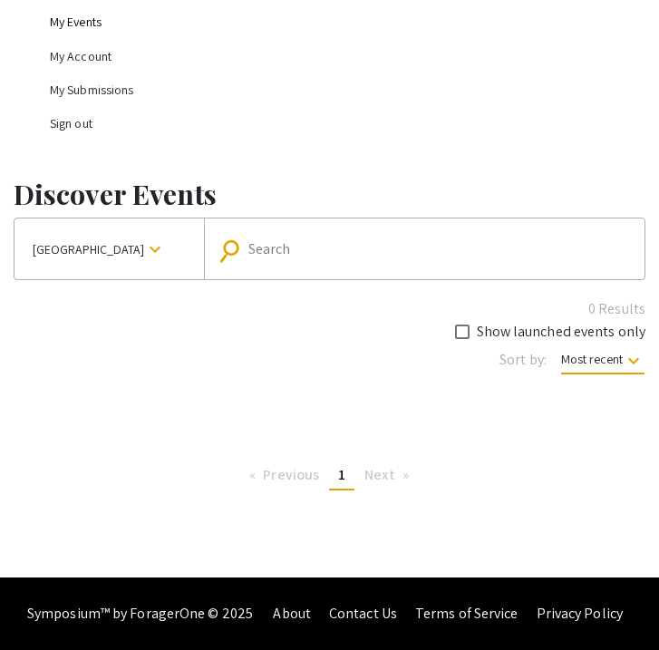
scroll to position [264, 0]
click at [580, 361] on span "Most recent keyboard_arrow_down" at bounding box center [602, 363] width 83 height 24
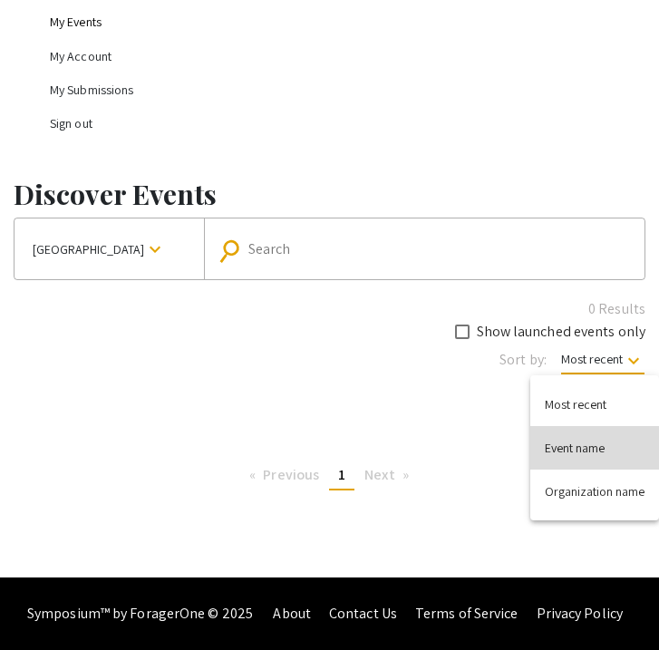
click at [580, 450] on button "Event name" at bounding box center [594, 448] width 129 height 44
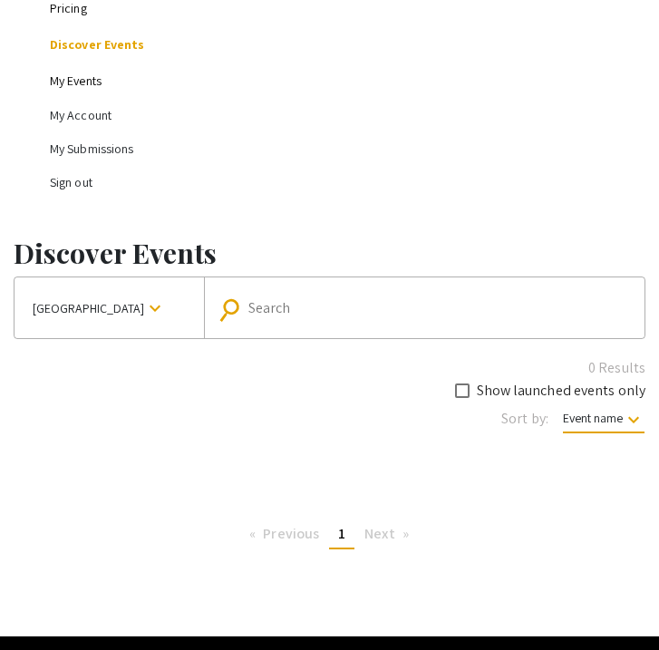
scroll to position [264, 0]
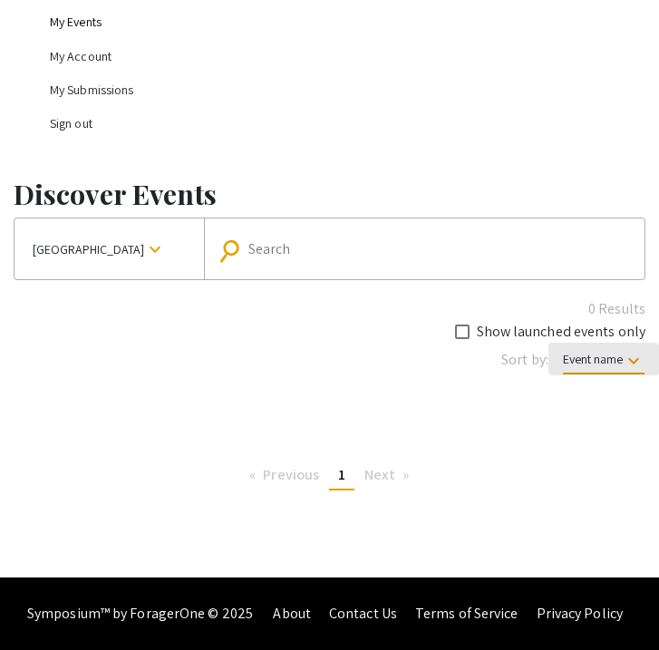
click at [603, 368] on span "Event name keyboard_arrow_down" at bounding box center [604, 363] width 82 height 24
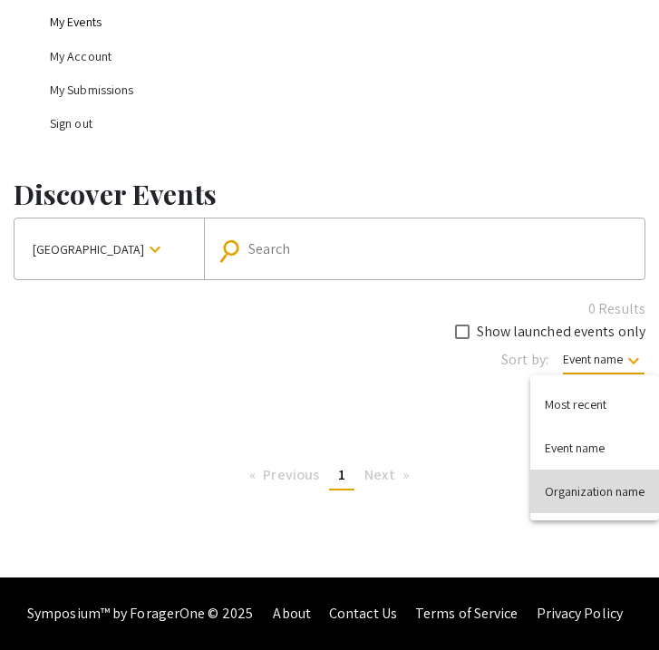
click at [592, 494] on button "Organization name" at bounding box center [594, 492] width 129 height 44
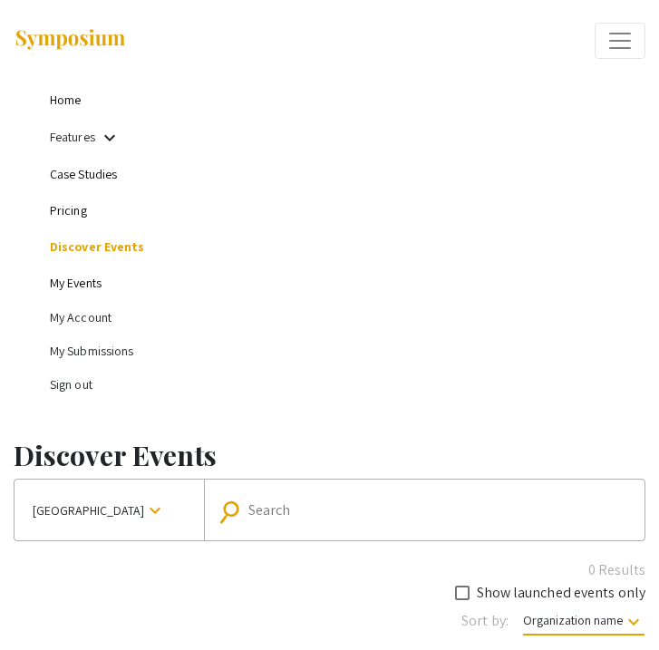
click at [76, 37] on img at bounding box center [70, 40] width 113 height 24
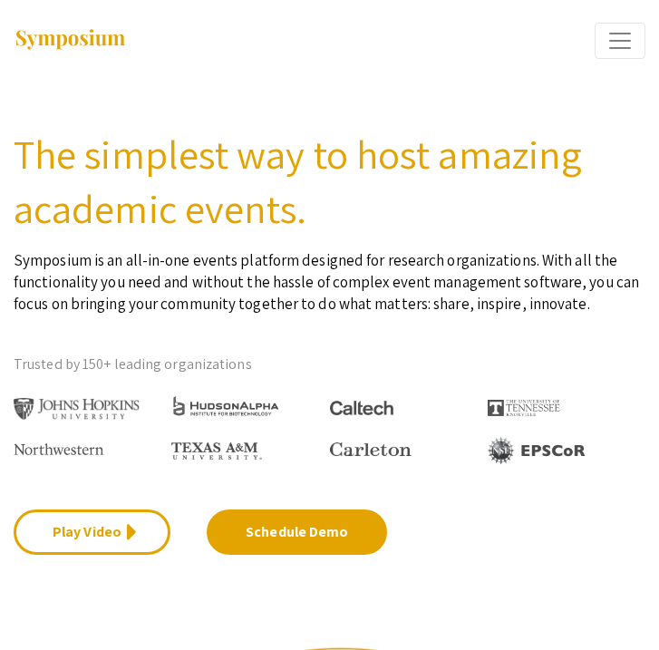
click at [616, 47] on span "Expand or Collapse Menu" at bounding box center [619, 40] width 27 height 27
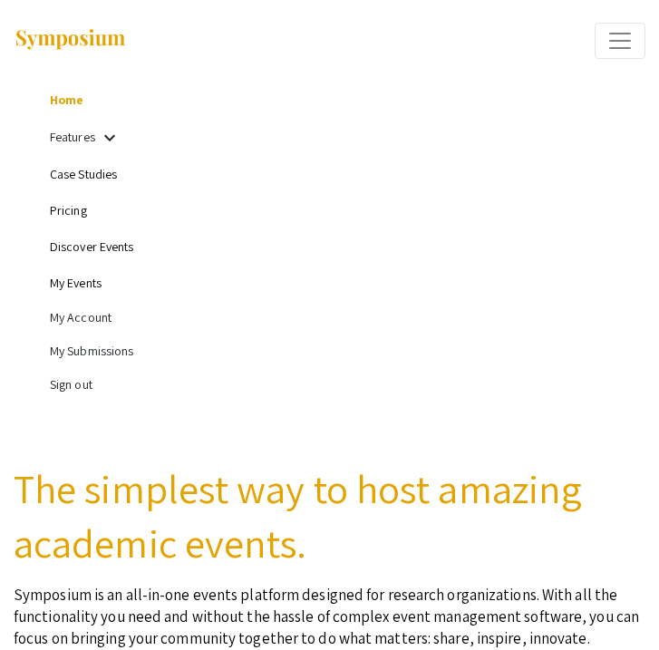
click at [74, 316] on li "My Account" at bounding box center [348, 318] width 596 height 34
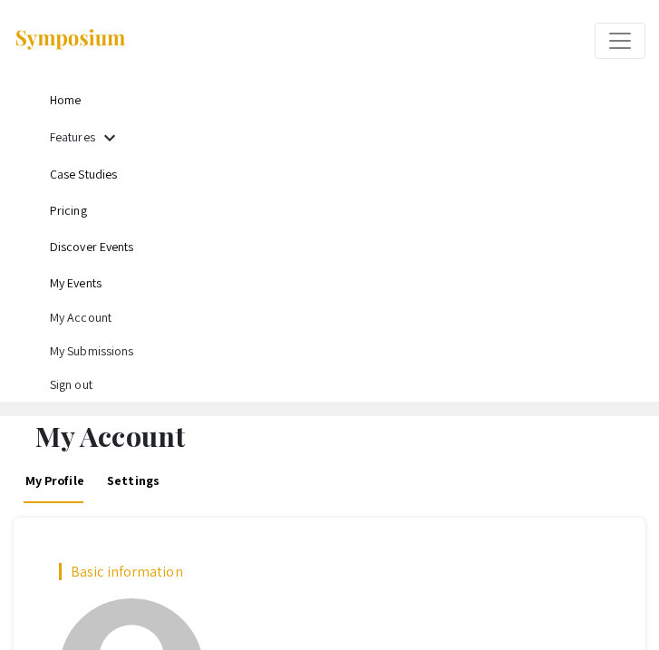
click at [617, 34] on span "Expand or Collapse Menu" at bounding box center [619, 40] width 27 height 27
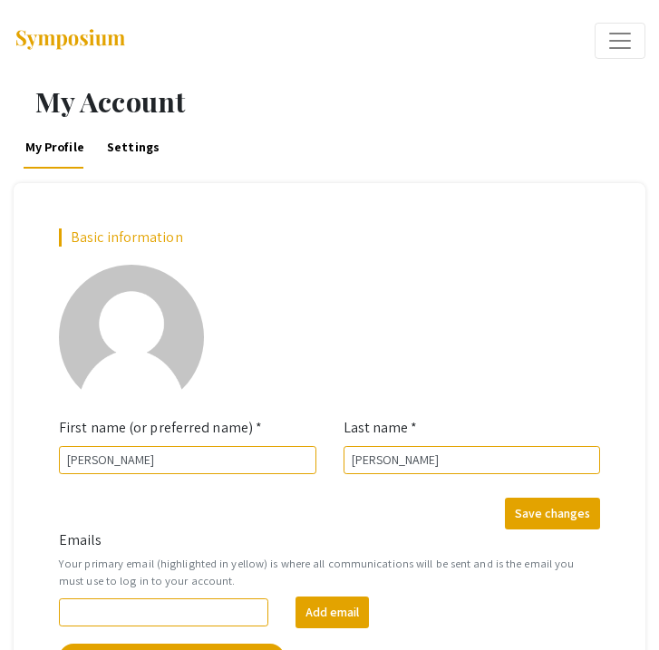
click at [615, 36] on span "Expand or Collapse Menu" at bounding box center [619, 40] width 27 height 27
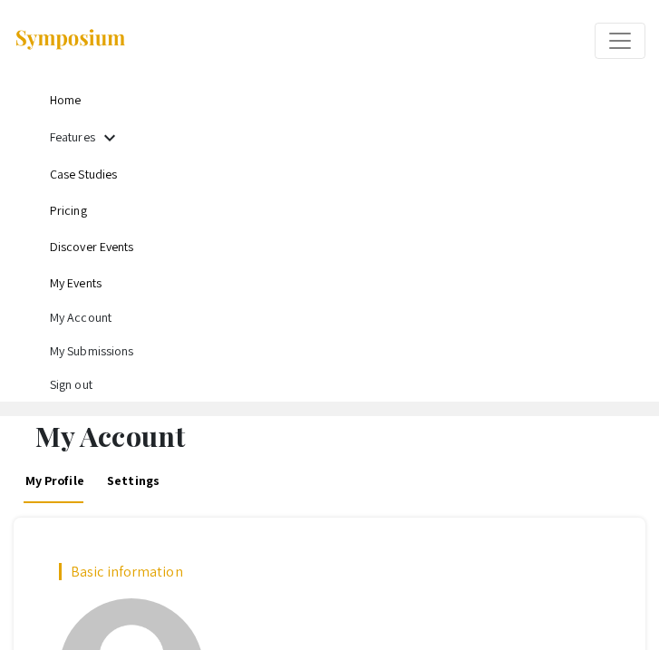
click at [69, 383] on li "Sign out" at bounding box center [348, 385] width 596 height 34
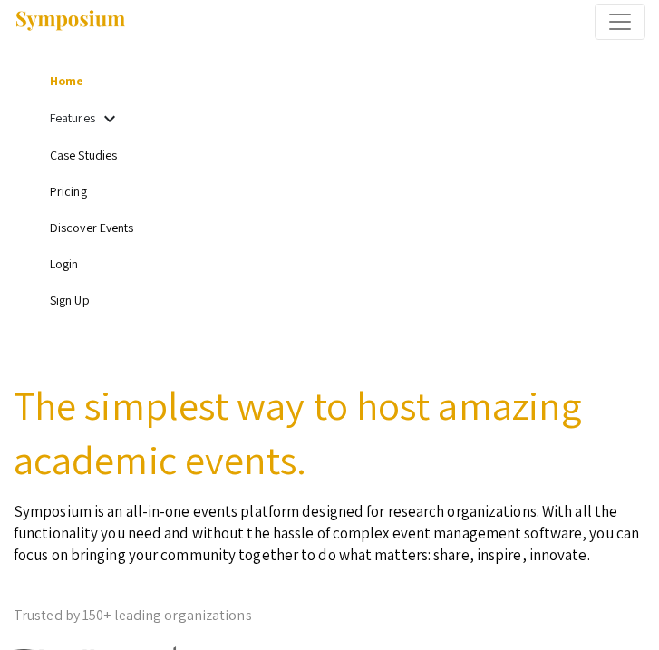
scroll to position [25, 0]
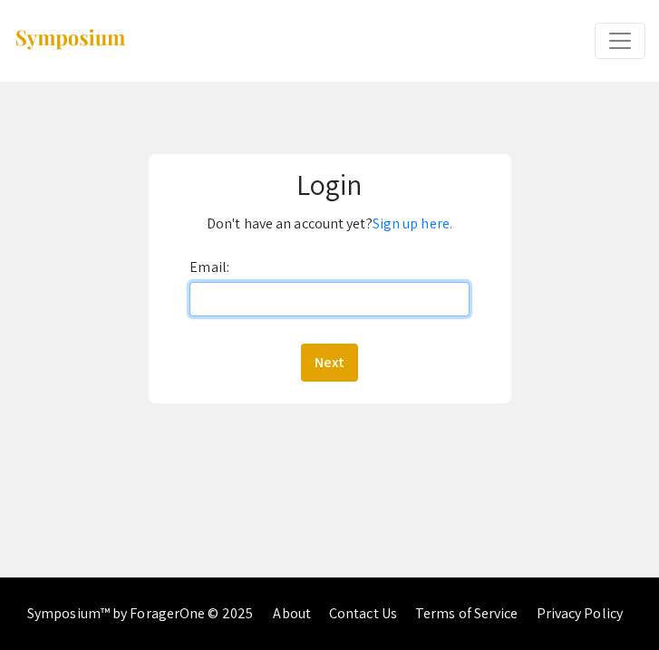
click at [279, 286] on input "Email:" at bounding box center [328, 299] width 279 height 34
type input "Hendlu01@luther.edu"
click at [301, 344] on button "Next" at bounding box center [329, 363] width 57 height 38
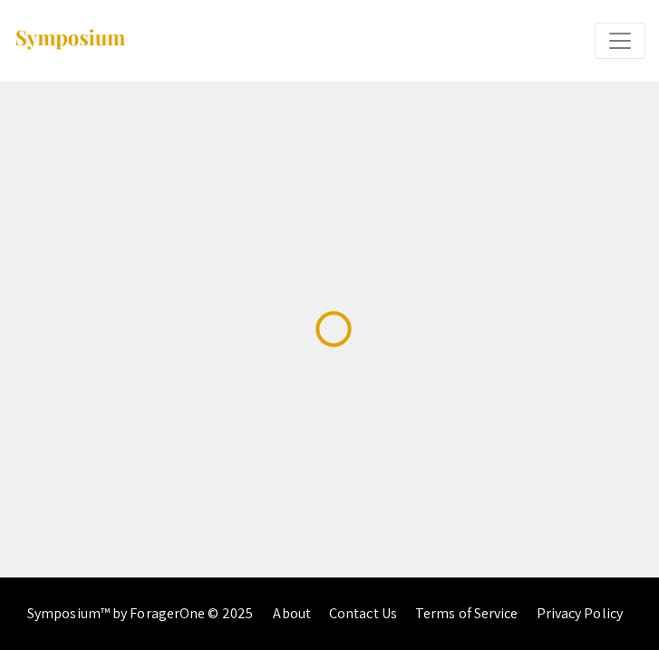
click at [608, 38] on span "Expand or Collapse Menu" at bounding box center [619, 40] width 27 height 27
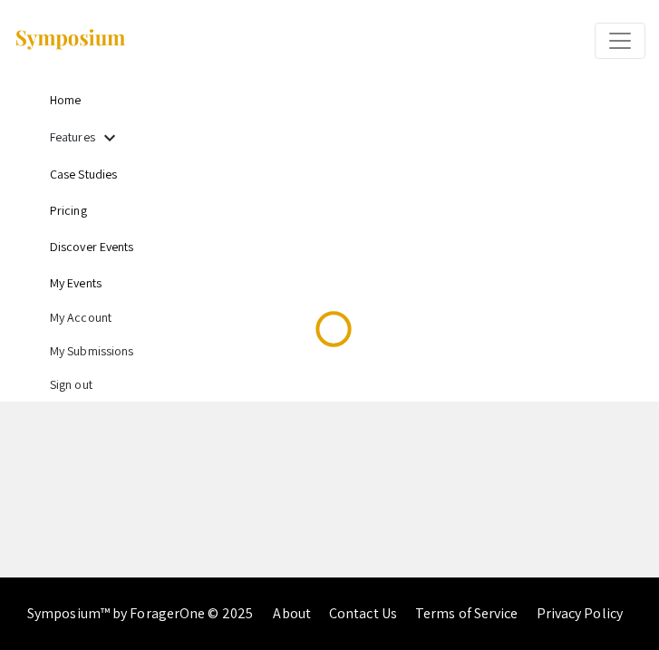
click at [608, 38] on span "Expand or Collapse Menu" at bounding box center [619, 40] width 27 height 27
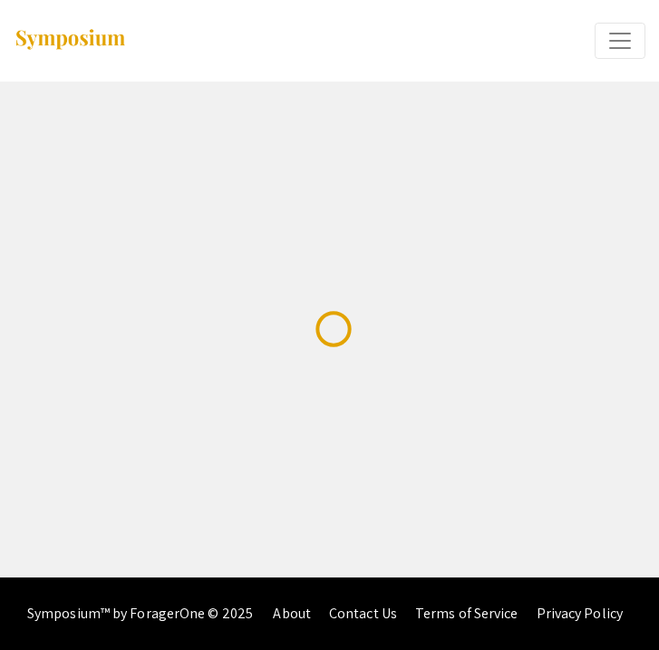
click at [615, 34] on span "Expand or Collapse Menu" at bounding box center [619, 40] width 27 height 27
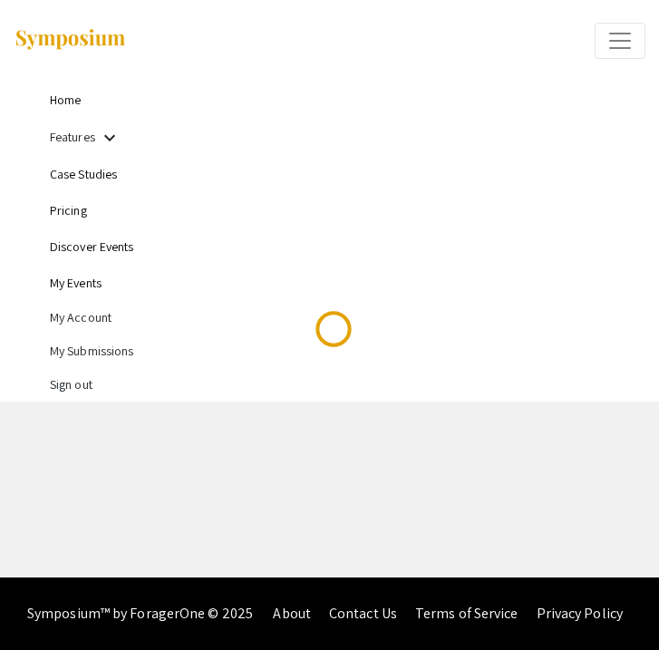
click at [419, 450] on div "Home Features keyboard_arrow_down Case Studies Pricing Discover Events My Event…" at bounding box center [329, 288] width 659 height 577
click at [622, 44] on span "Expand or Collapse Menu" at bounding box center [619, 40] width 27 height 27
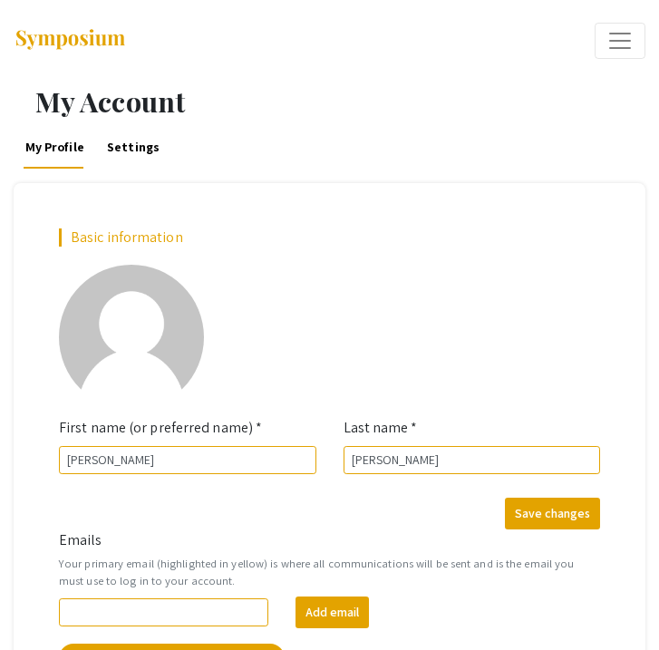
click at [626, 37] on span "Expand or Collapse Menu" at bounding box center [619, 40] width 27 height 27
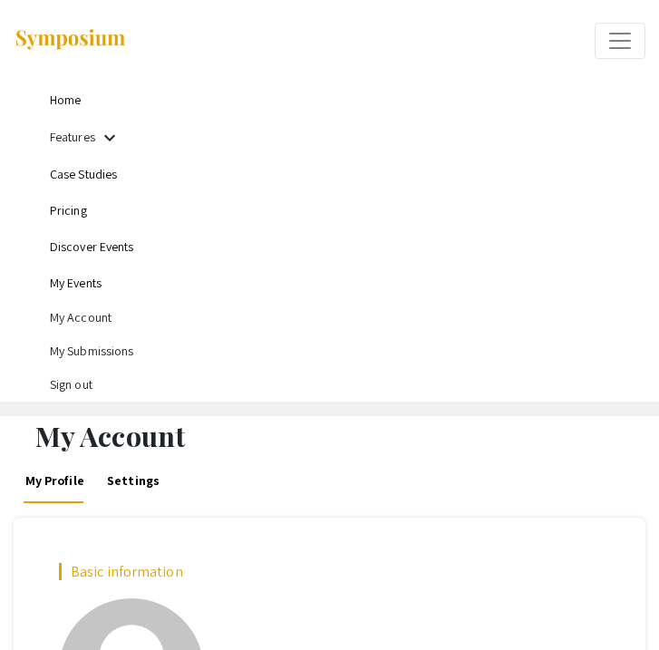
click at [83, 144] on link "Features" at bounding box center [72, 137] width 45 height 16
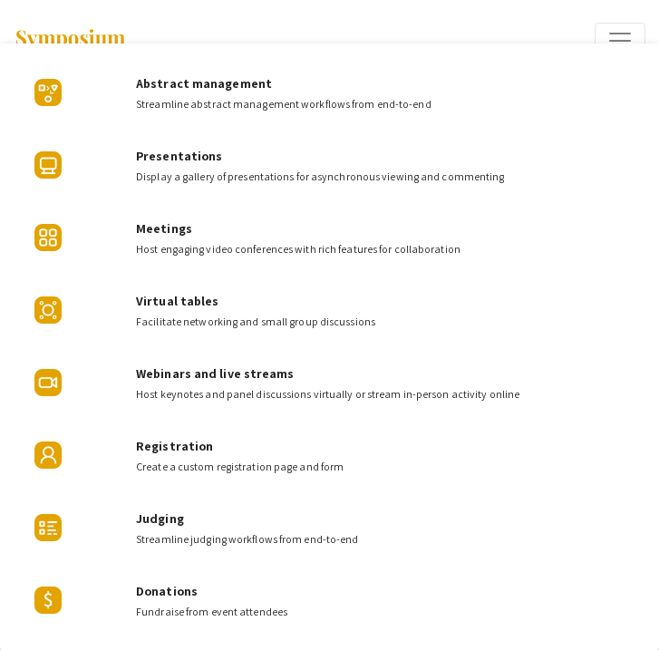
click at [618, 34] on div at bounding box center [329, 325] width 659 height 650
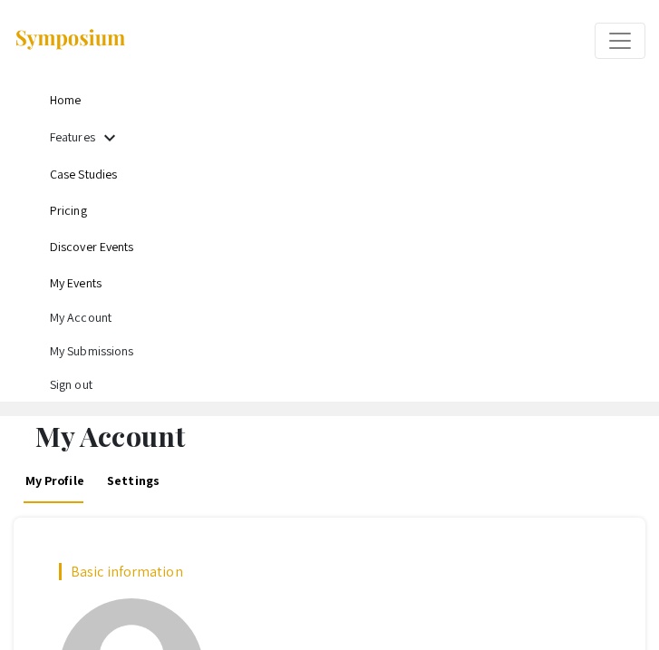
click at [73, 284] on link "My Events" at bounding box center [76, 283] width 52 height 16
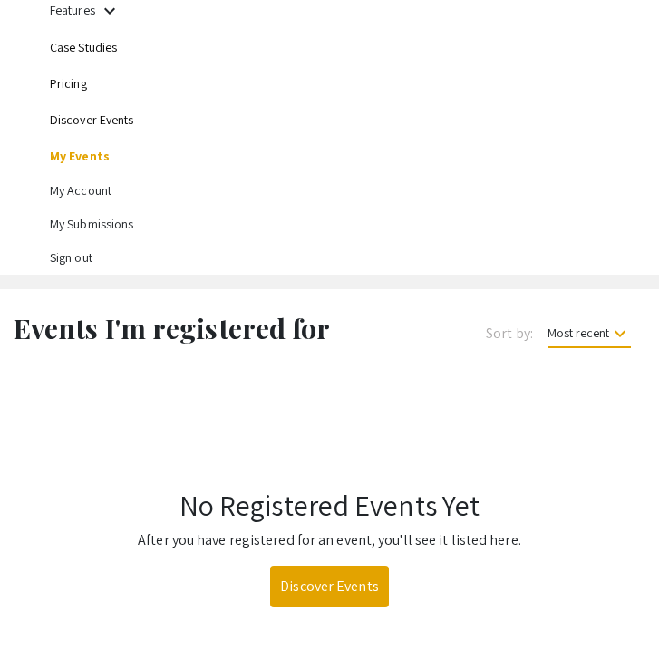
scroll to position [273, 0]
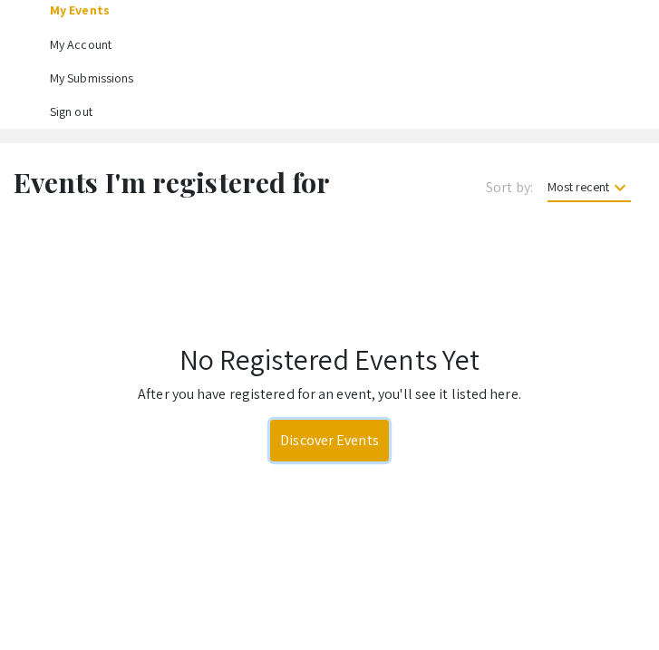
click at [317, 443] on link "Discover Events" at bounding box center [329, 441] width 119 height 42
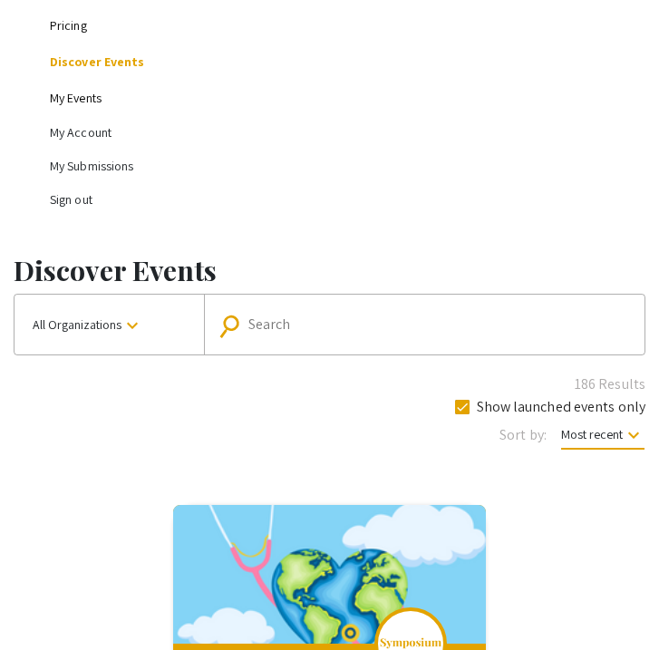
scroll to position [265, 0]
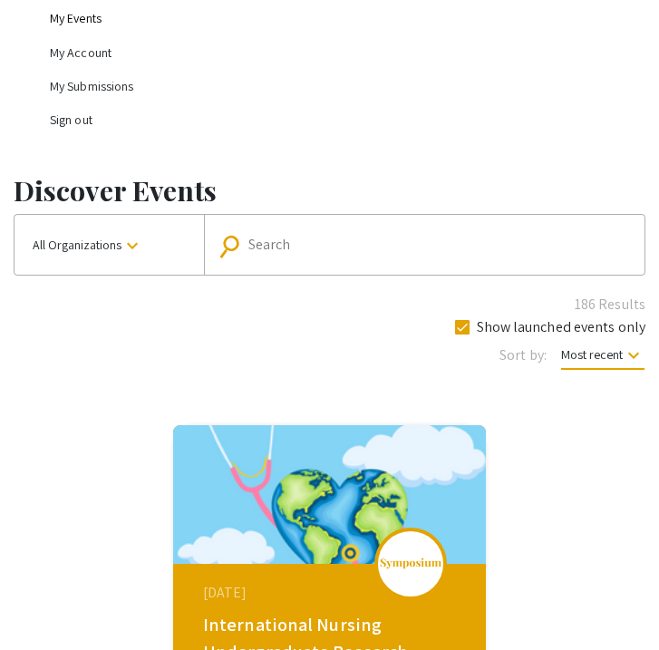
click at [136, 241] on mat-icon "keyboard_arrow_down" at bounding box center [132, 246] width 22 height 22
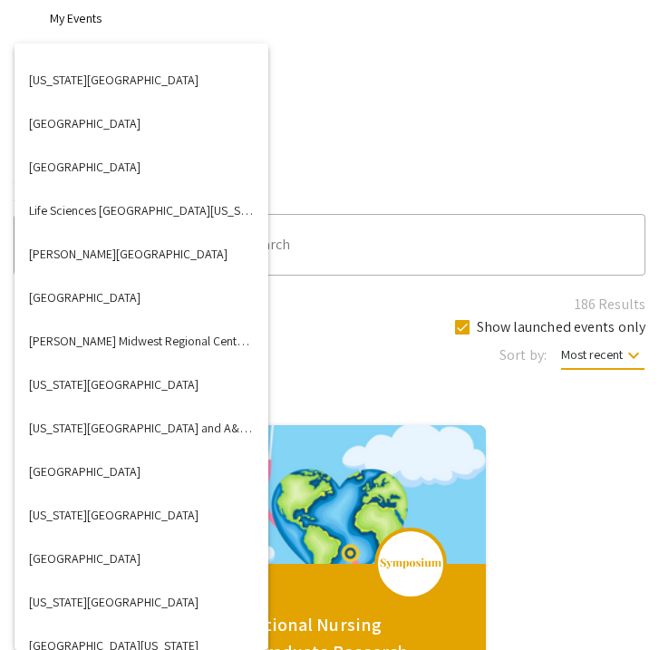
scroll to position [2825, 0]
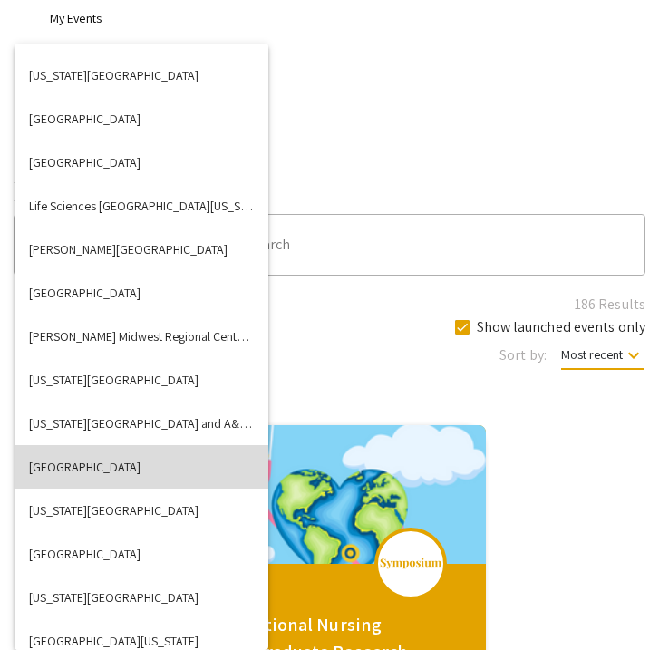
click at [90, 475] on button "[GEOGRAPHIC_DATA]" at bounding box center [142, 467] width 254 height 44
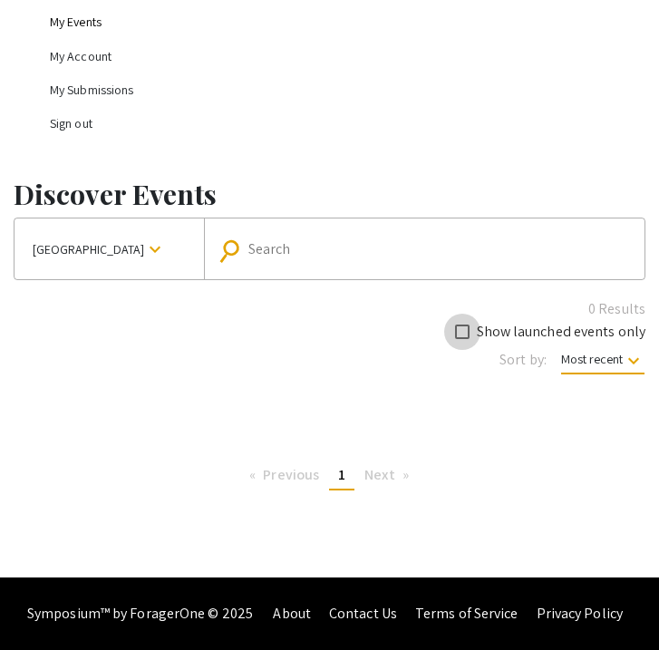
click at [465, 334] on span at bounding box center [462, 331] width 15 height 15
click at [462, 339] on input "Show launched events only" at bounding box center [461, 339] width 1 height 1
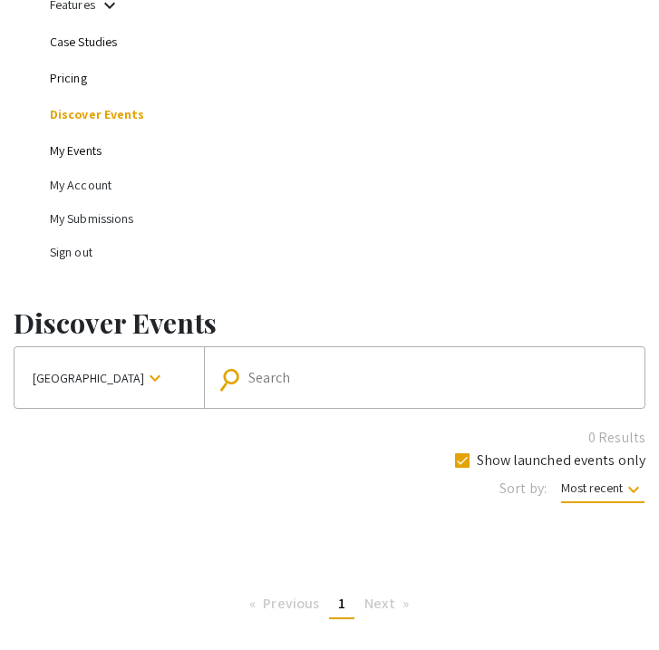
scroll to position [264, 0]
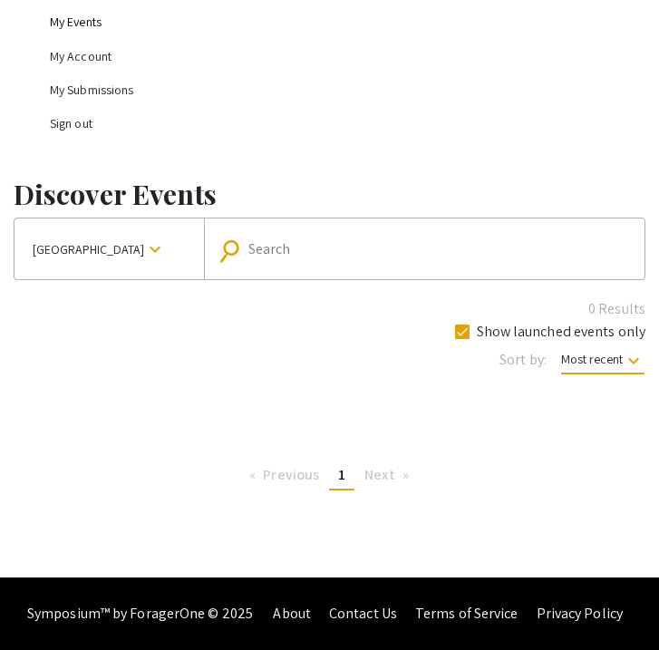
click at [460, 333] on span at bounding box center [462, 331] width 15 height 15
click at [461, 339] on input "Show launched events only" at bounding box center [461, 339] width 1 height 1
checkbox input "false"
click at [144, 244] on mat-icon "keyboard_arrow_down" at bounding box center [155, 249] width 22 height 22
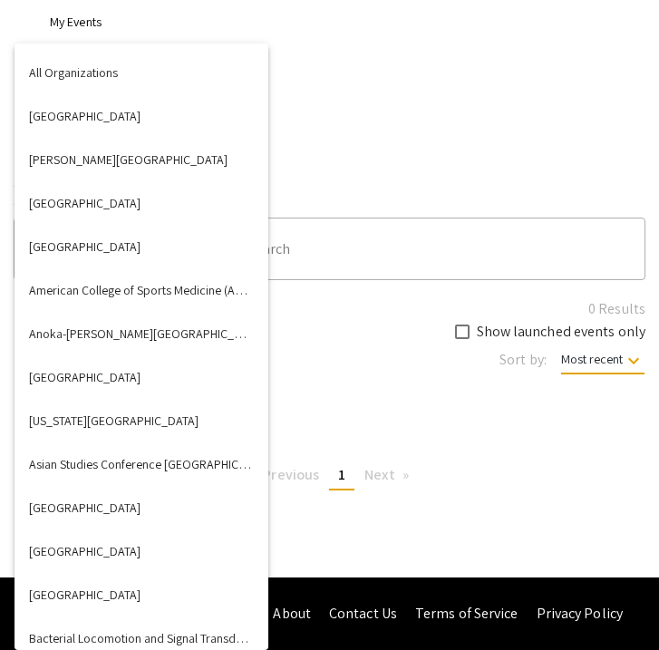
click at [355, 420] on div at bounding box center [329, 325] width 659 height 650
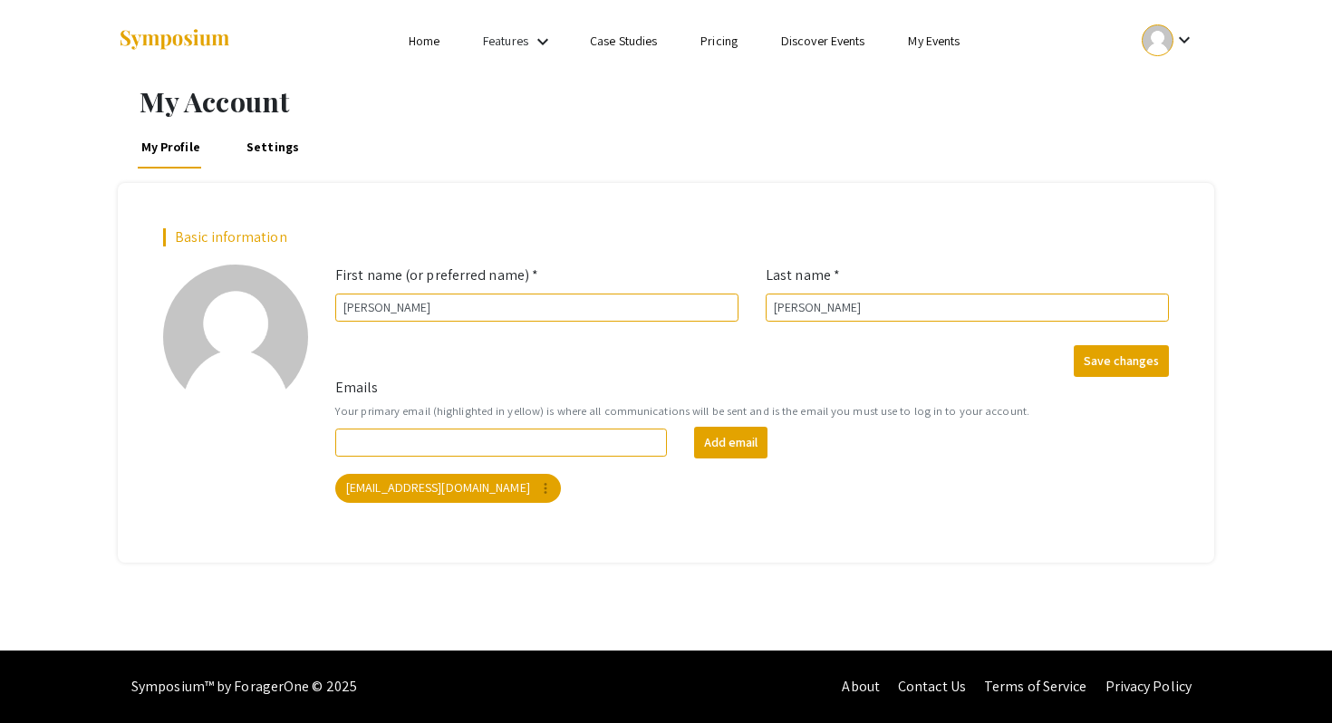
click at [1176, 44] on mat-icon "keyboard_arrow_down" at bounding box center [1185, 40] width 22 height 22
click at [1176, 173] on button "Sign out" at bounding box center [1178, 177] width 111 height 44
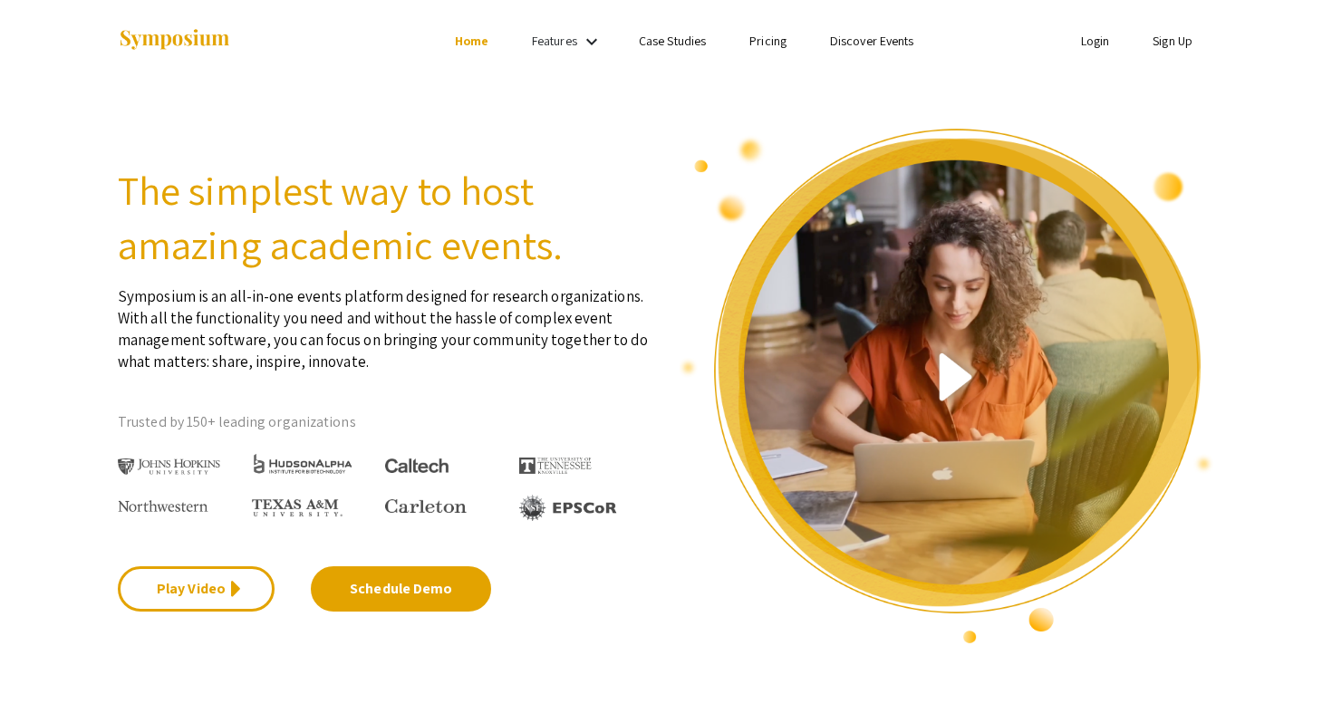
click at [1172, 40] on link "Sign Up" at bounding box center [1173, 41] width 40 height 16
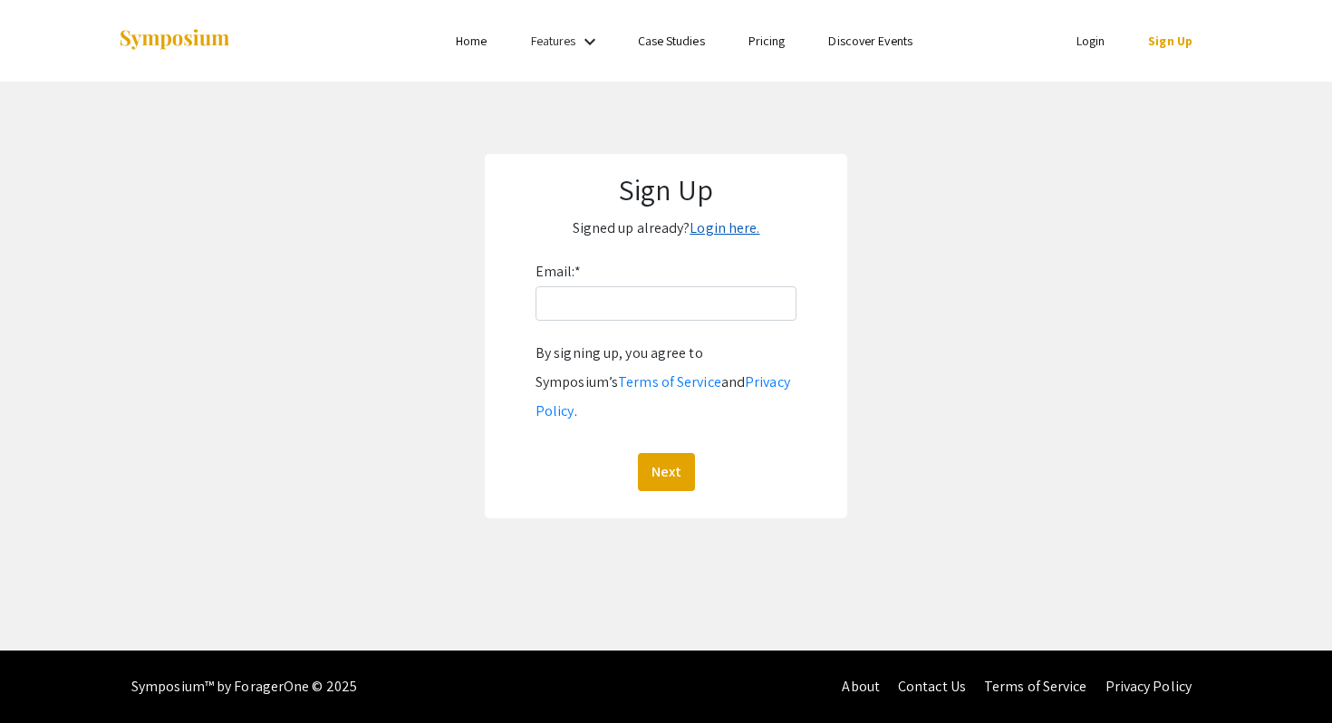
click at [717, 228] on link "Login here." at bounding box center [725, 227] width 70 height 19
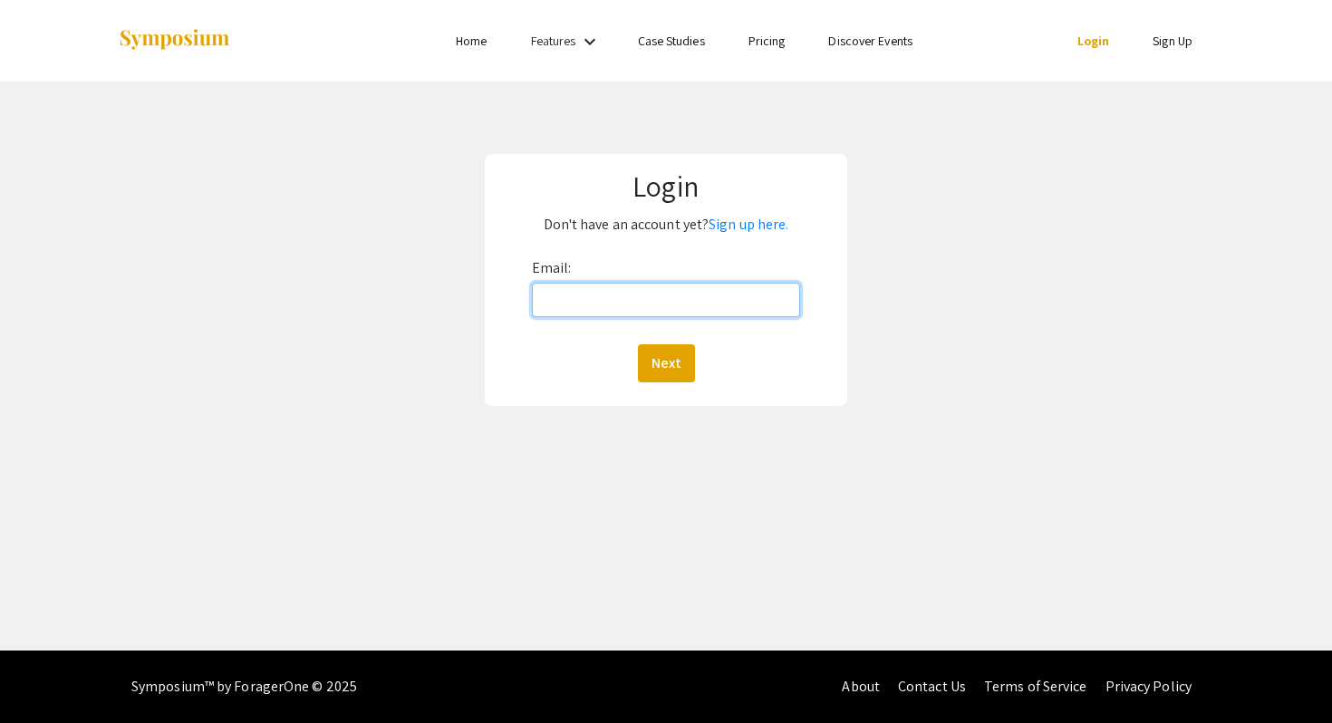
click at [677, 315] on input "Email:" at bounding box center [666, 300] width 269 height 34
type input "Hendlu01@luther.edu"
click at [638, 344] on button "Next" at bounding box center [666, 363] width 57 height 38
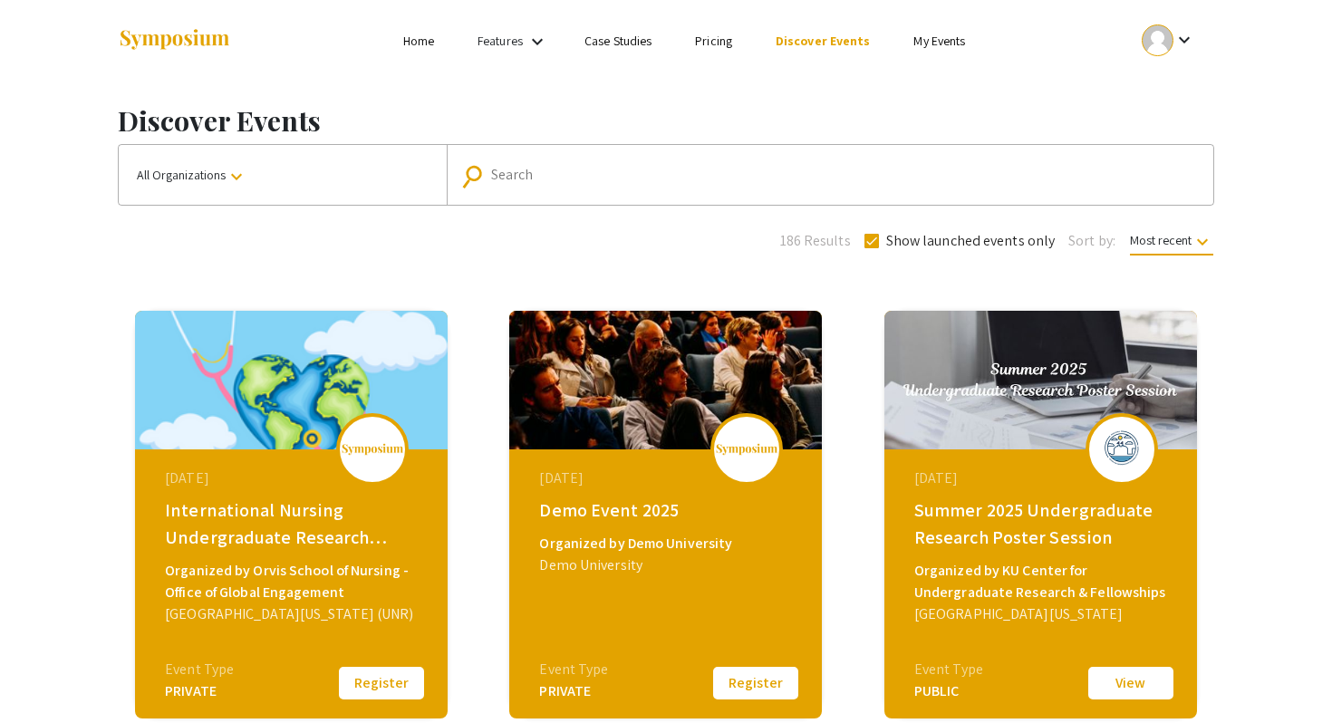
click at [302, 178] on button "All Organizations keyboard_arrow_down" at bounding box center [283, 175] width 328 height 60
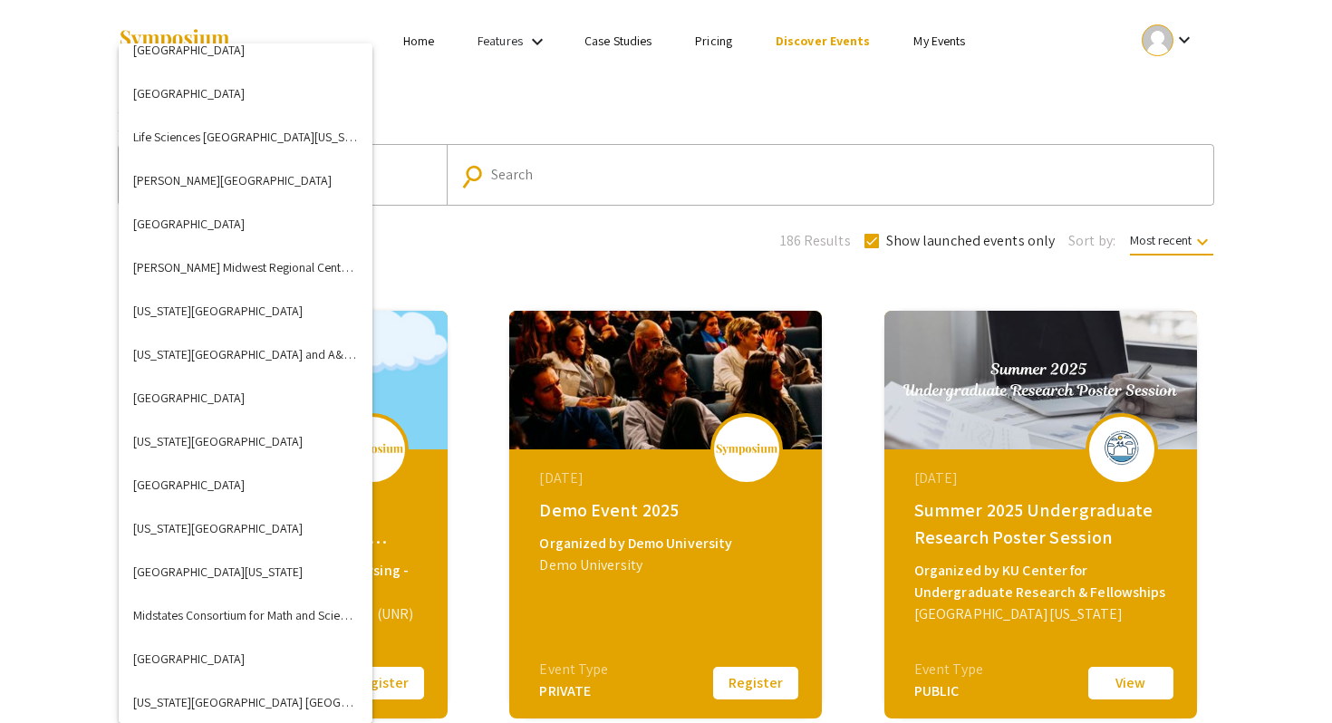
scroll to position [2889, 0]
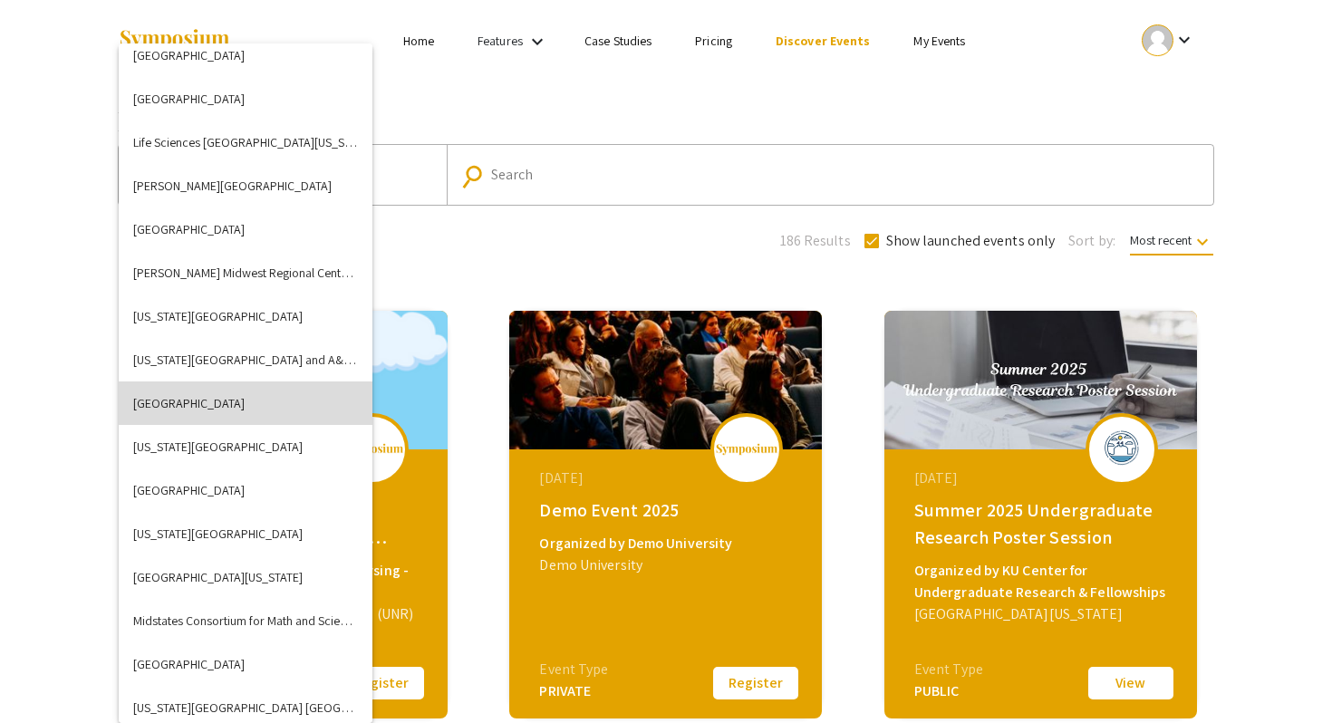
click at [212, 410] on button "[GEOGRAPHIC_DATA]" at bounding box center [246, 404] width 254 height 44
checkbox input "false"
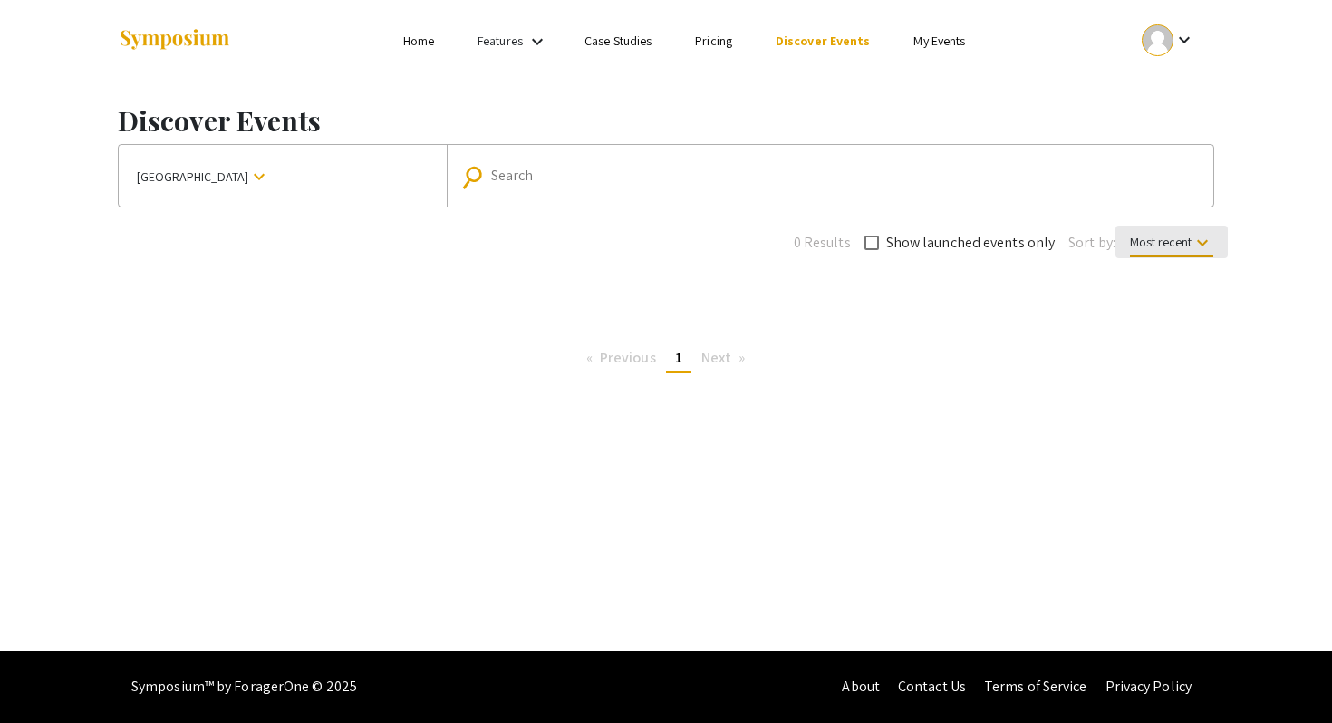
click at [1159, 248] on span "Most recent keyboard_arrow_down" at bounding box center [1171, 246] width 83 height 24
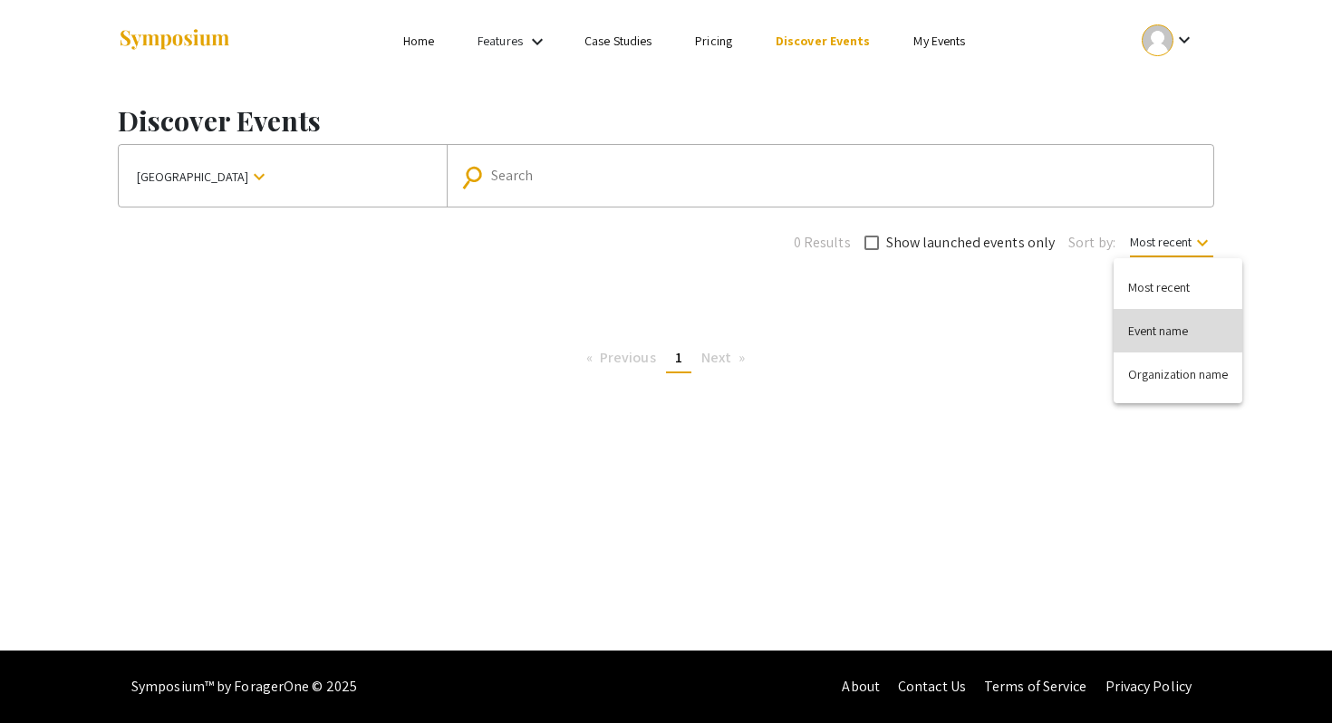
click at [1155, 326] on button "Event name" at bounding box center [1178, 331] width 129 height 44
click at [696, 357] on li "Next page" at bounding box center [723, 357] width 63 height 27
